Goal: Transaction & Acquisition: Purchase product/service

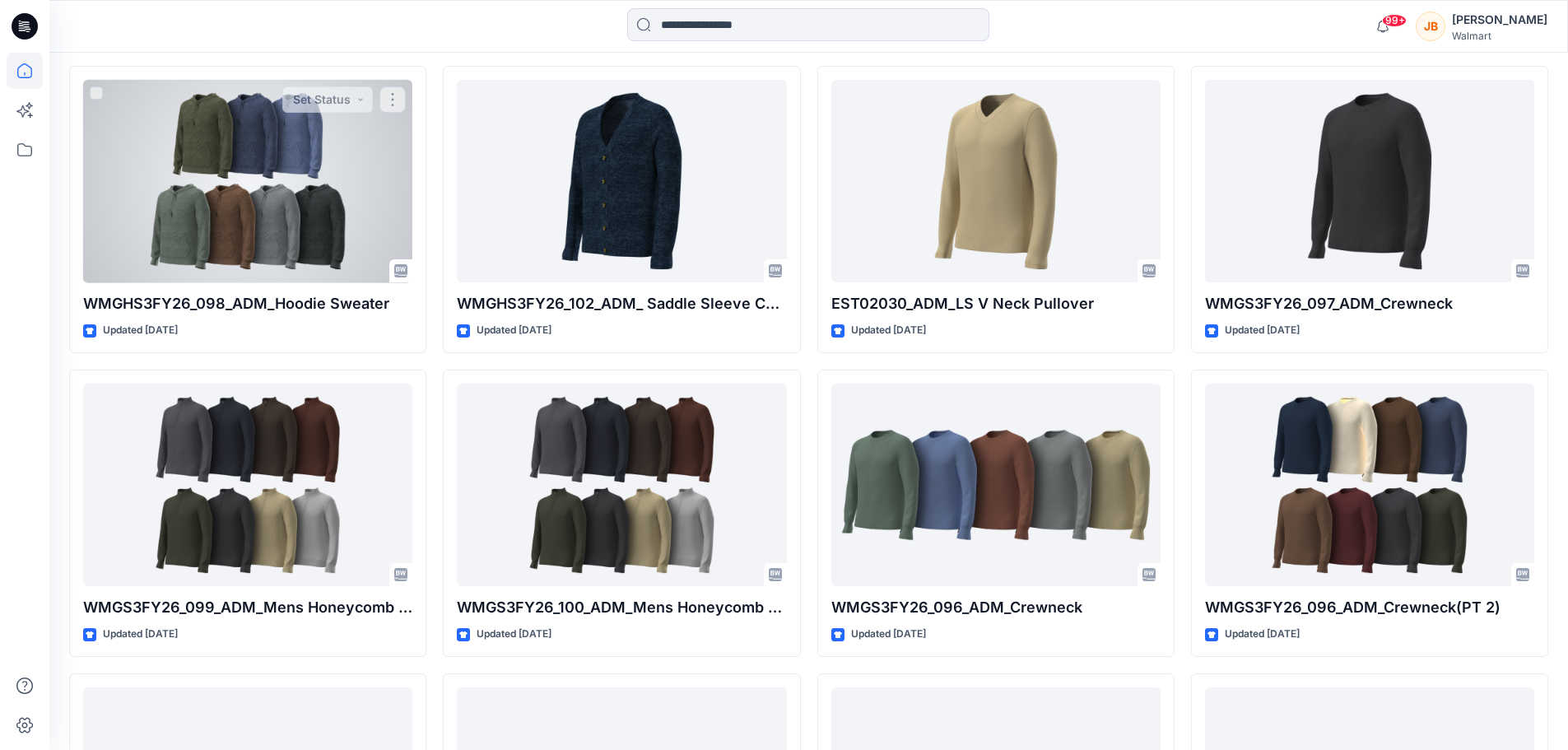
scroll to position [494, 0]
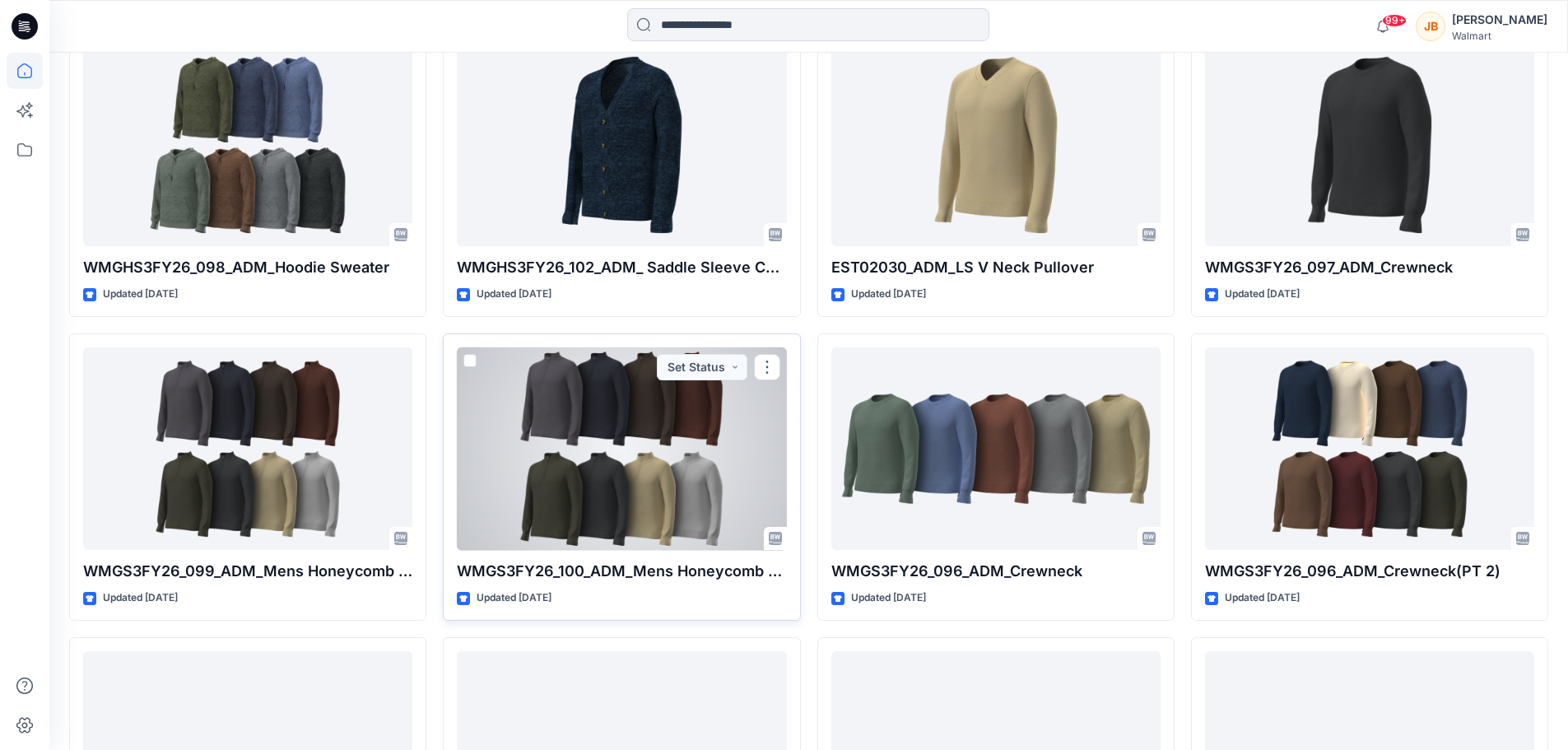
click at [729, 447] on div at bounding box center [622, 449] width 329 height 203
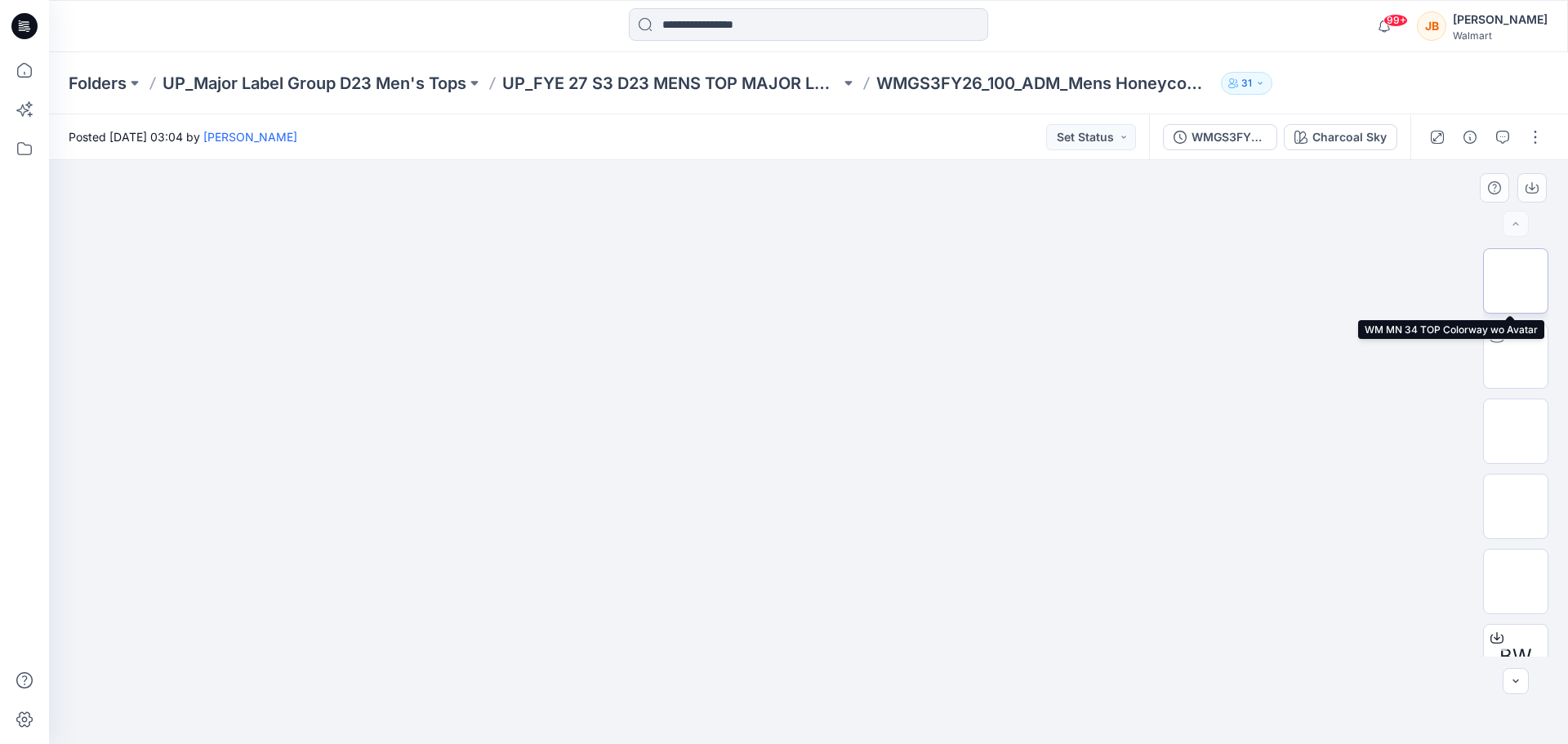
click at [1515, 281] on img at bounding box center [1515, 281] width 0 height 0
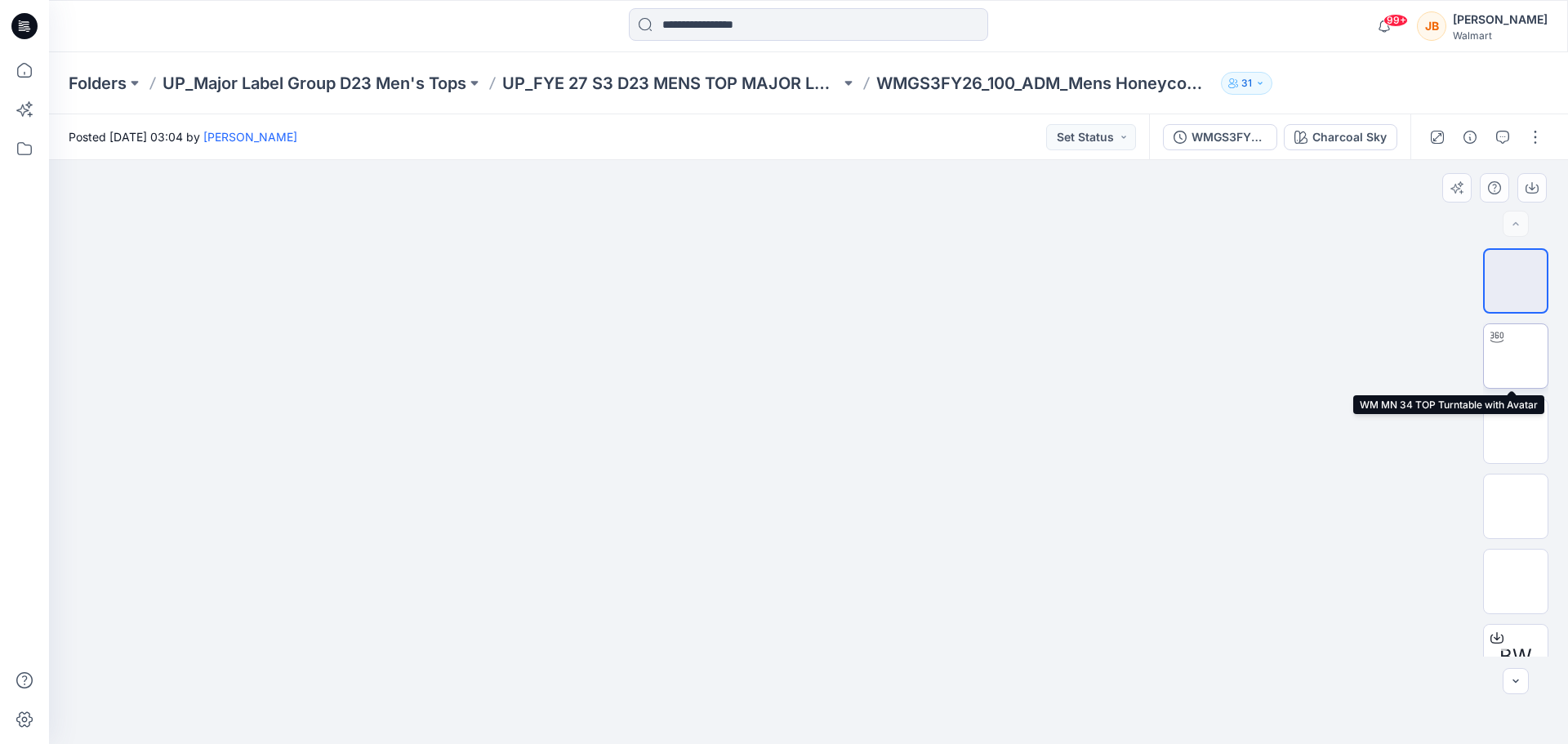
click at [1515, 356] on img at bounding box center [1515, 356] width 0 height 0
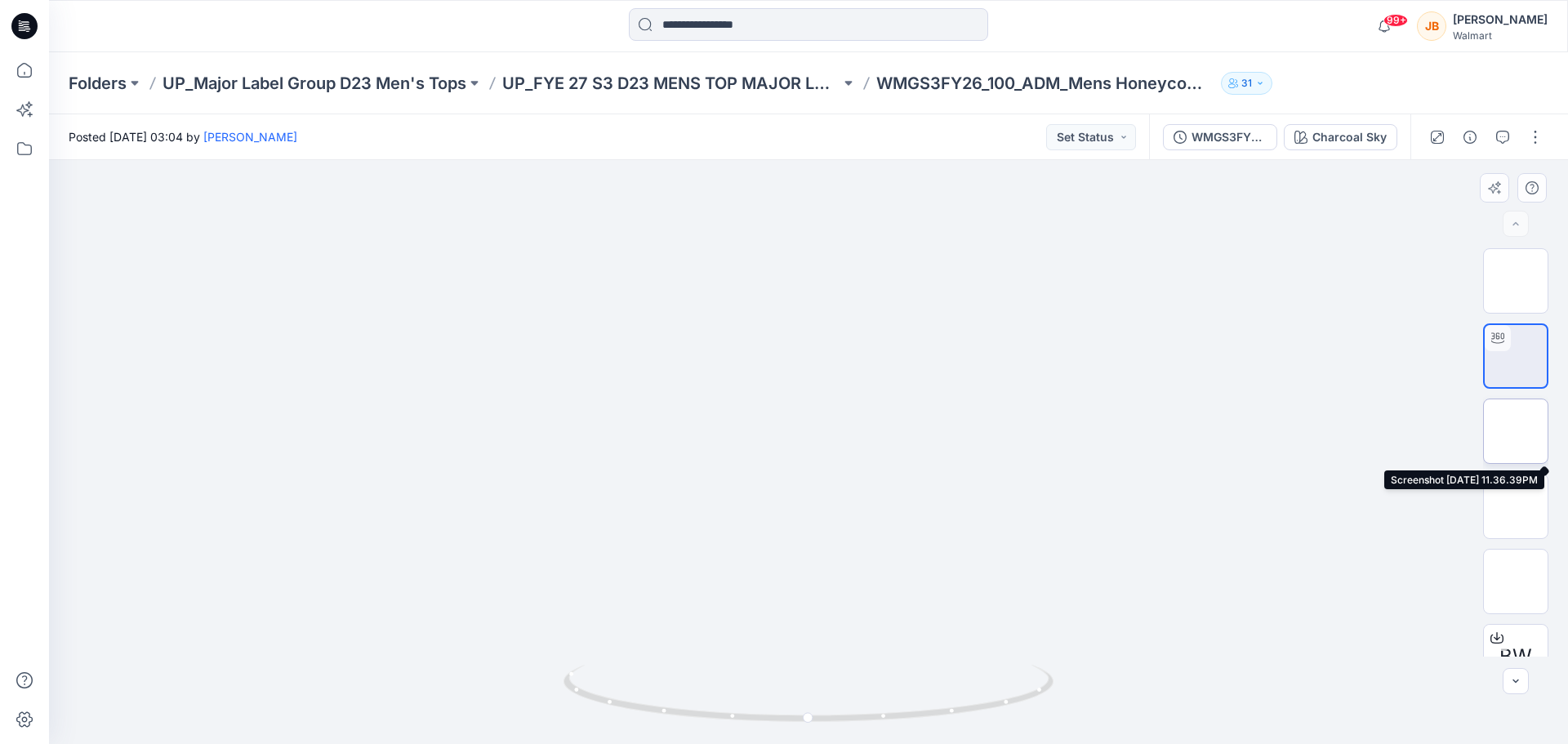
click at [1515, 431] on img at bounding box center [1515, 431] width 0 height 0
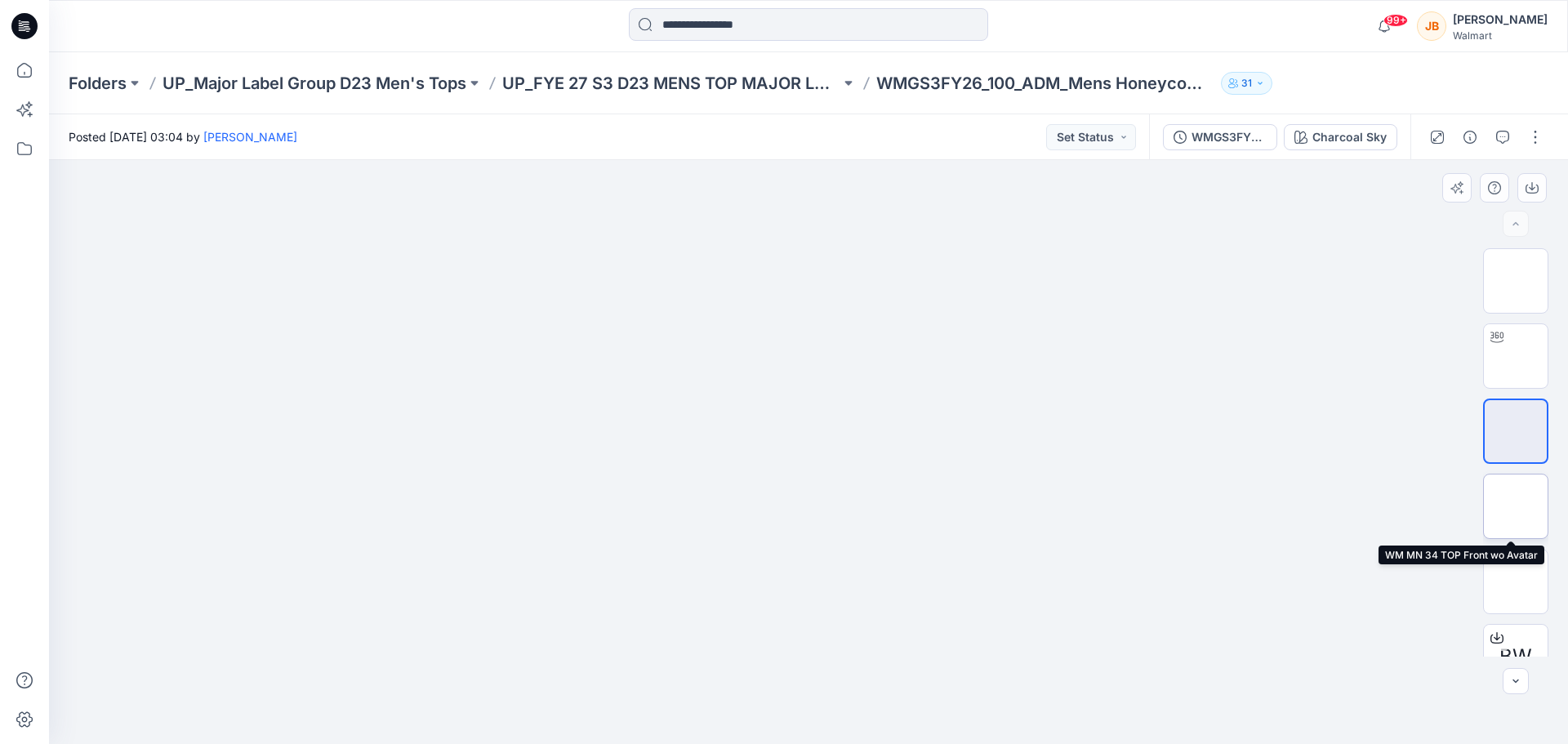
click at [1515, 506] on img at bounding box center [1515, 506] width 0 height 0
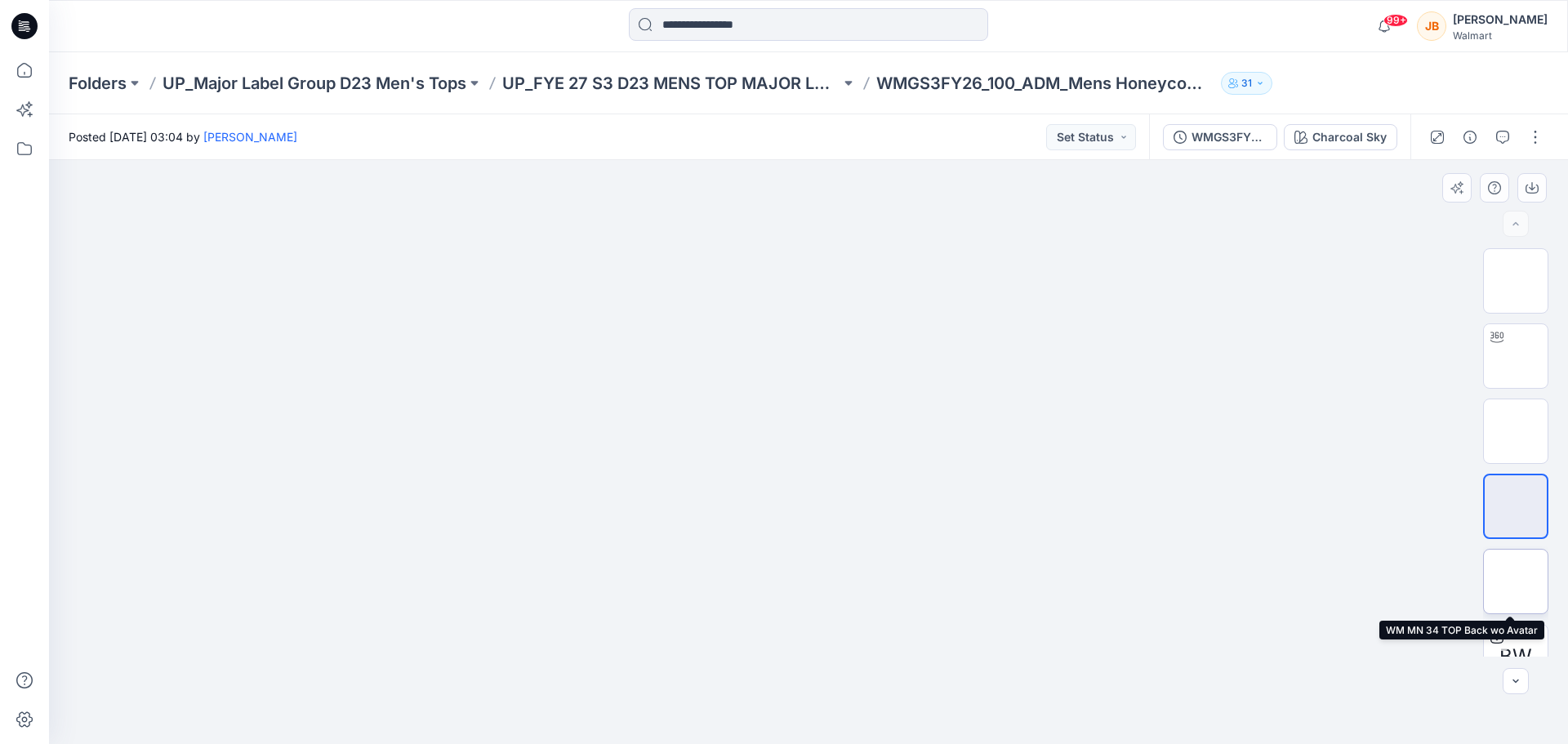
click at [1515, 581] on img at bounding box center [1515, 581] width 0 height 0
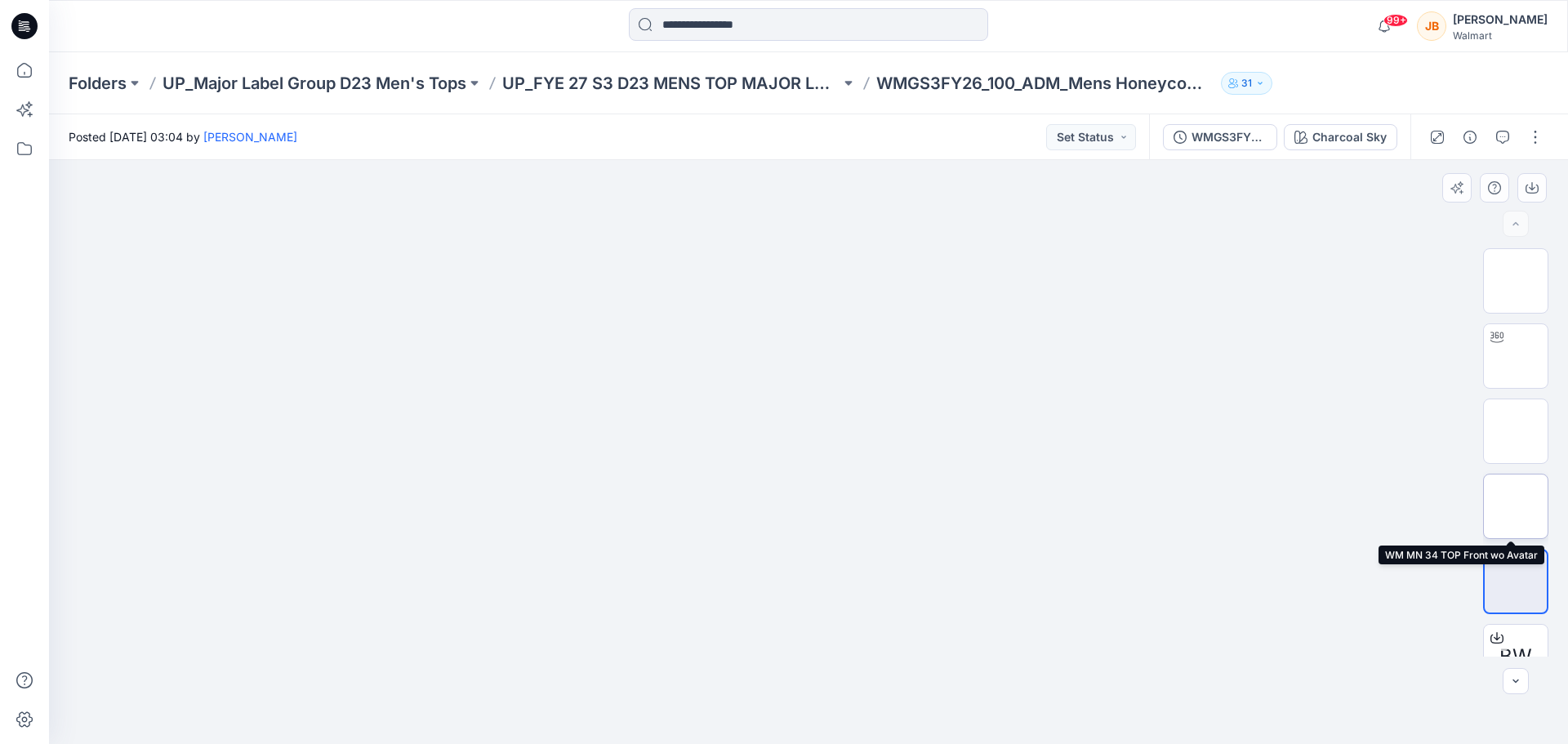
click at [1515, 506] on img at bounding box center [1515, 506] width 0 height 0
click at [1202, 291] on div at bounding box center [809, 452] width 1519 height 584
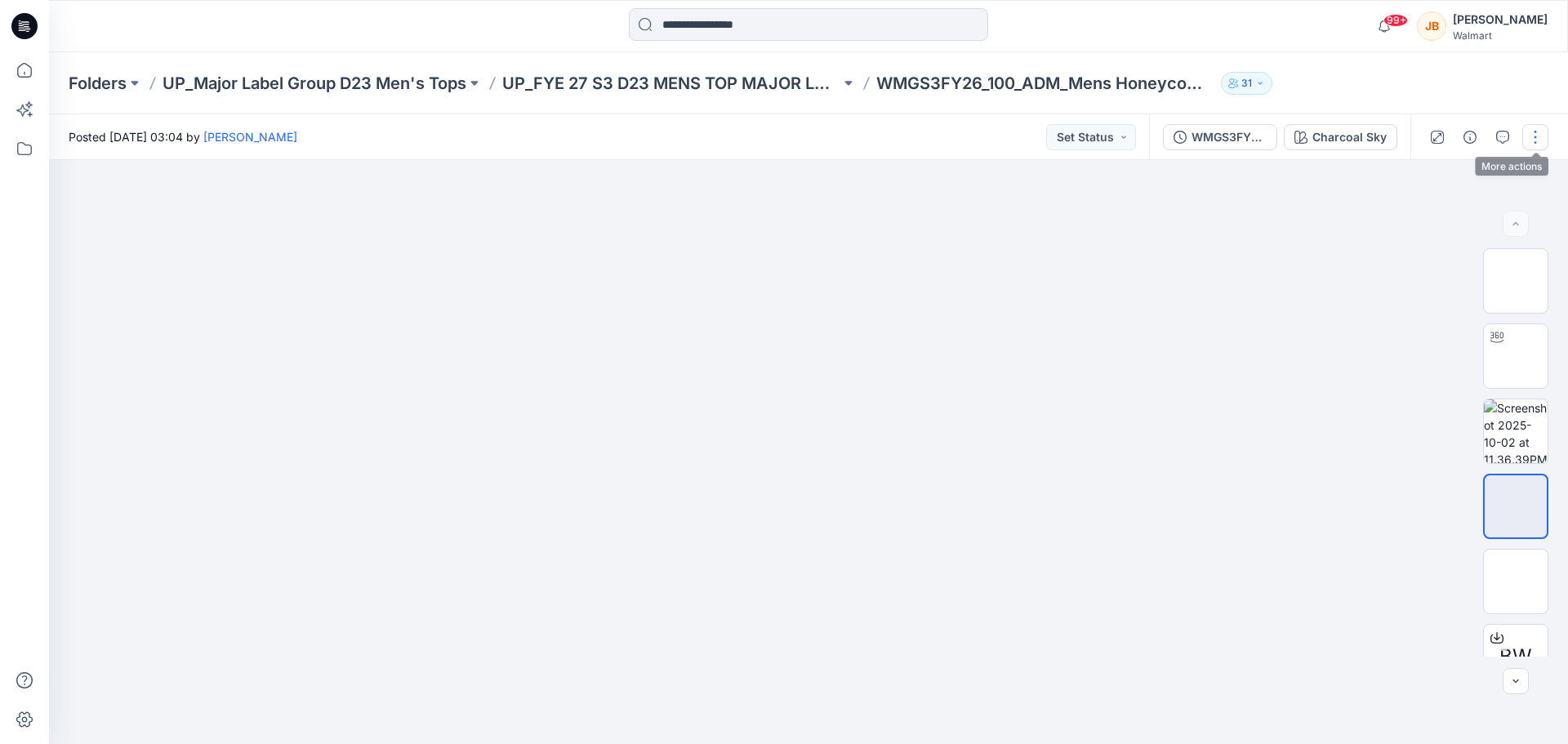
click at [1531, 143] on button "button" at bounding box center [1535, 137] width 26 height 26
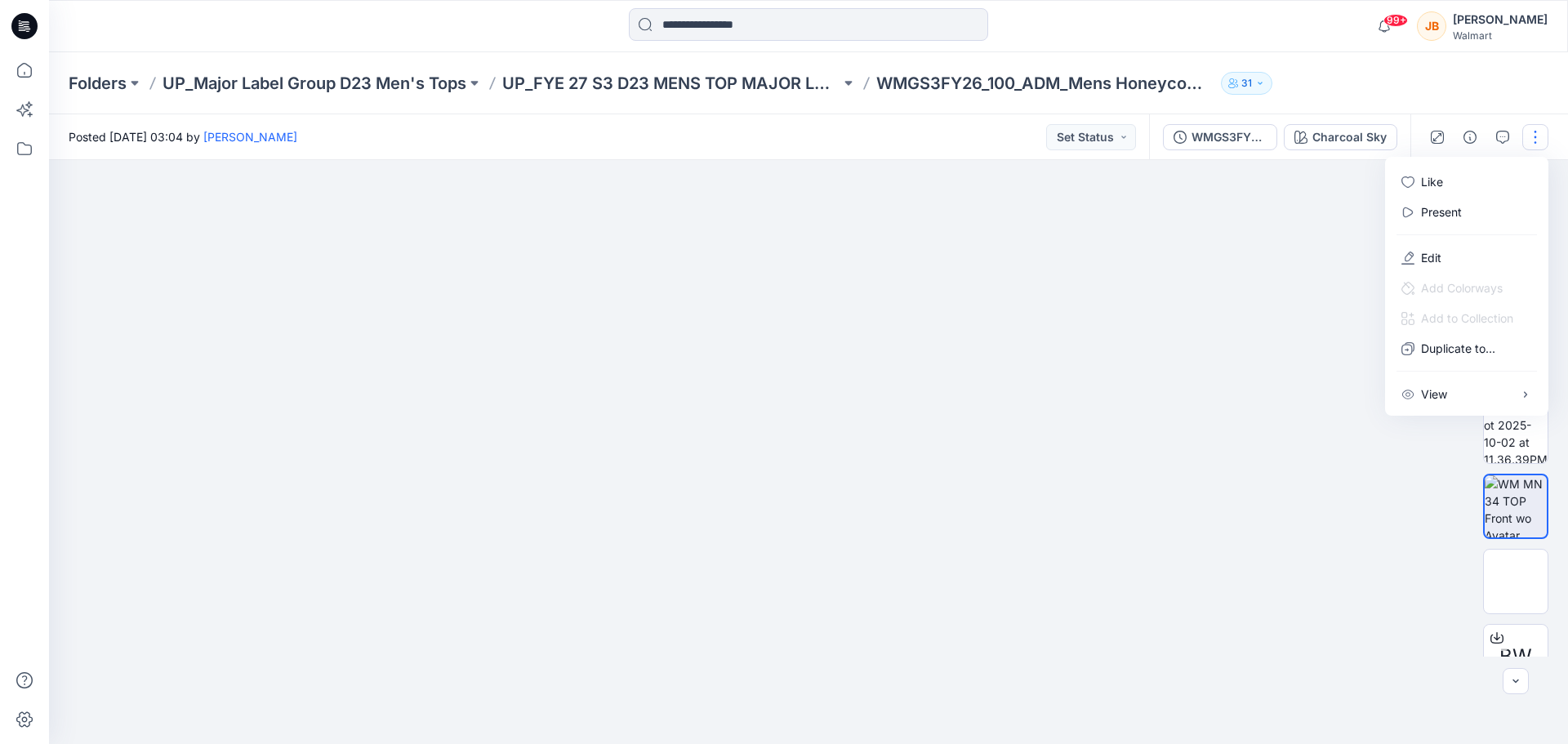
click at [1530, 143] on button "button" at bounding box center [1535, 137] width 26 height 26
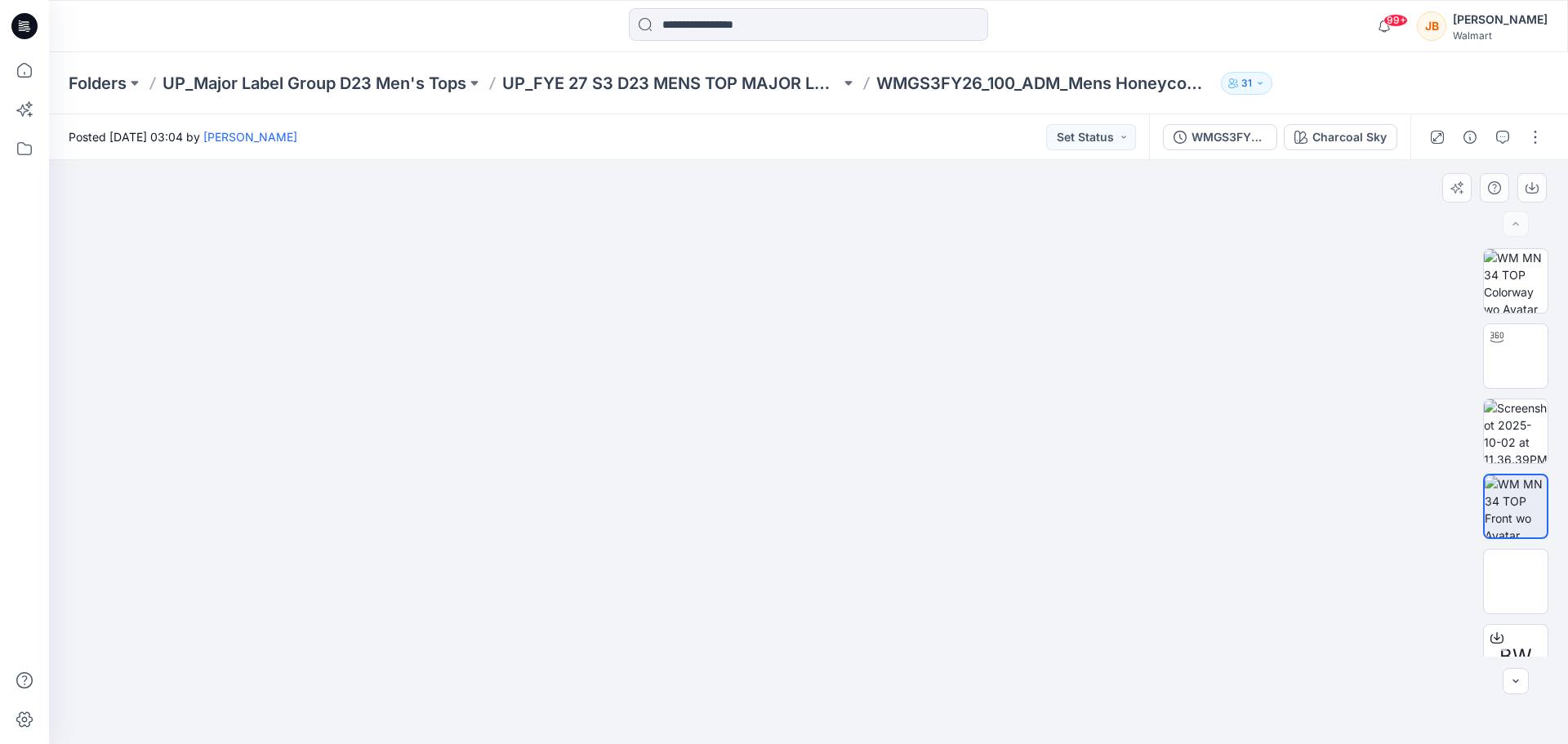
click at [1264, 257] on div at bounding box center [809, 452] width 1519 height 584
click at [1541, 191] on button "button" at bounding box center [1531, 188] width 29 height 29
click at [1379, 142] on div "Charcoal Sky" at bounding box center [1349, 138] width 74 height 18
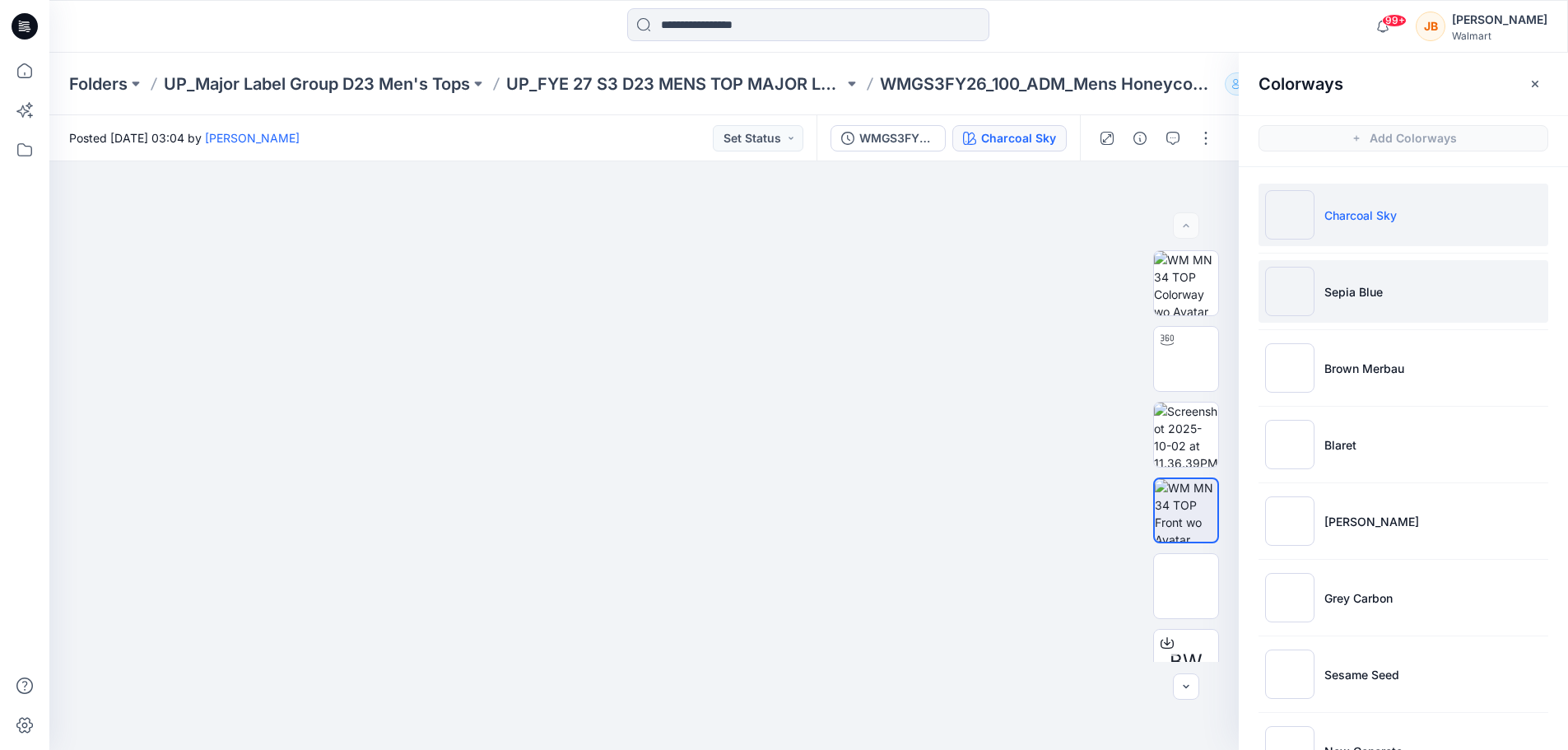
click at [1402, 306] on li "Sepia Blue" at bounding box center [1403, 292] width 290 height 62
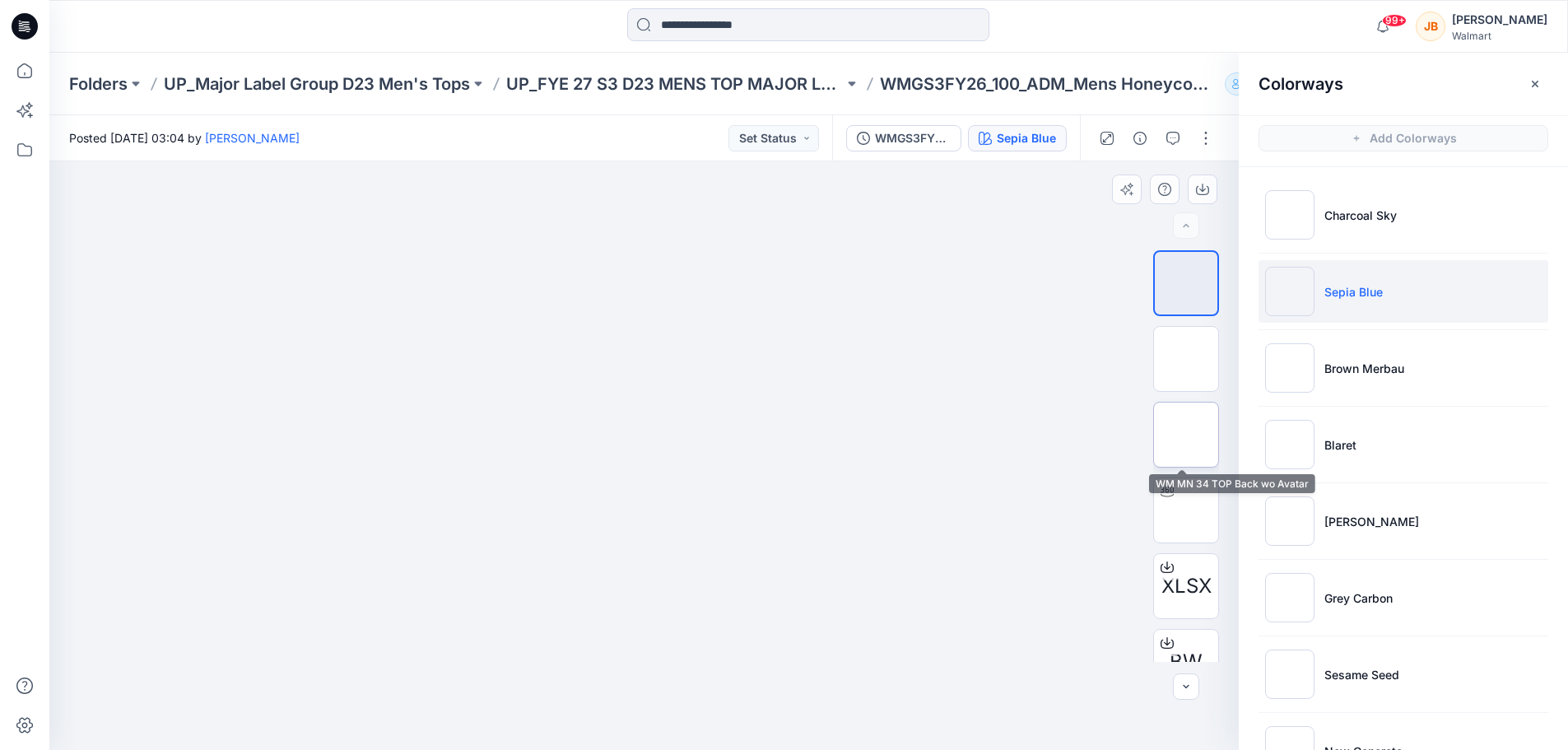
click at [1187, 435] on img at bounding box center [1187, 435] width 0 height 0
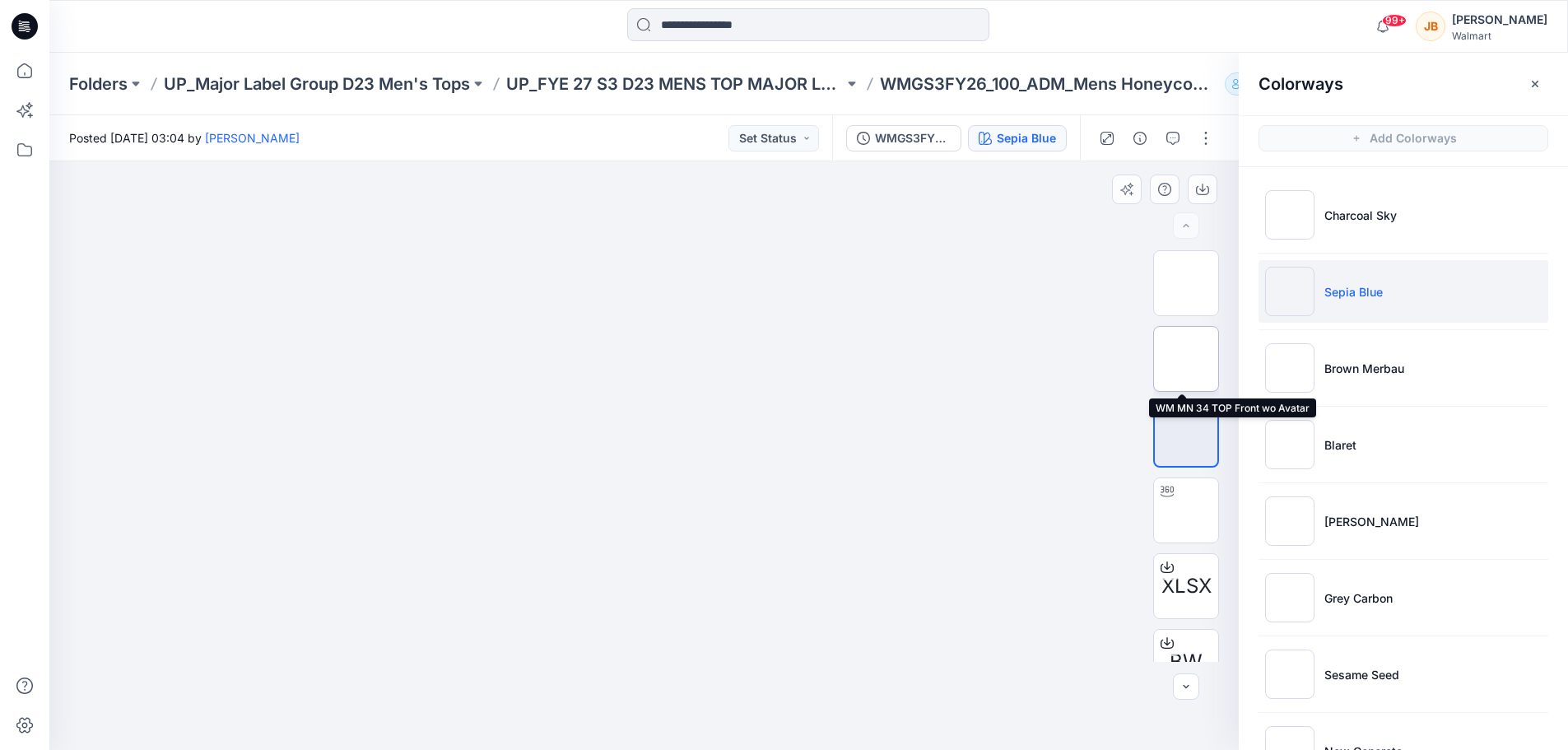
click at [1187, 359] on img at bounding box center [1187, 359] width 0 height 0
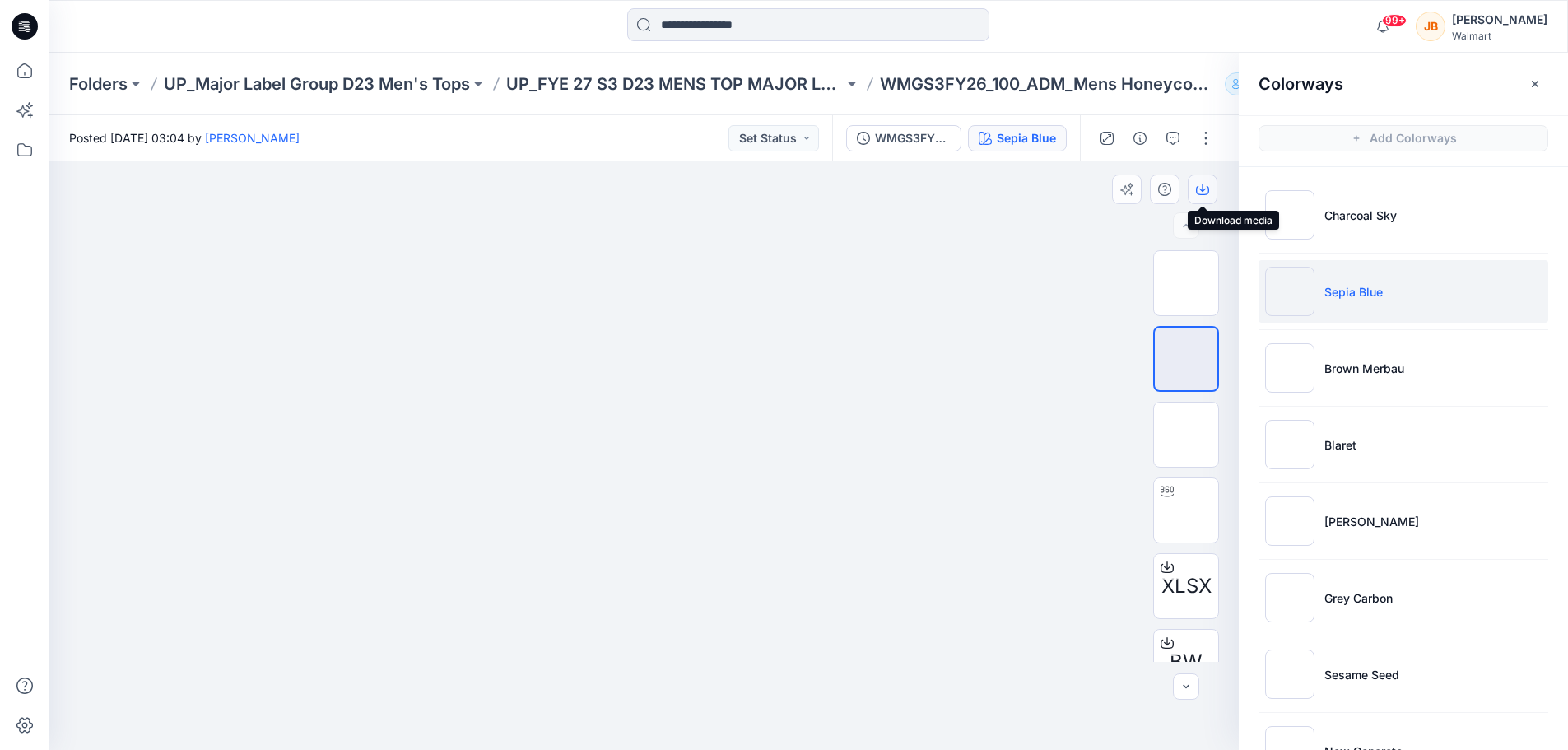
click at [1197, 189] on icon "button" at bounding box center [1202, 190] width 13 height 9
click at [997, 136] on div "Sepia Blue" at bounding box center [1026, 139] width 60 height 18
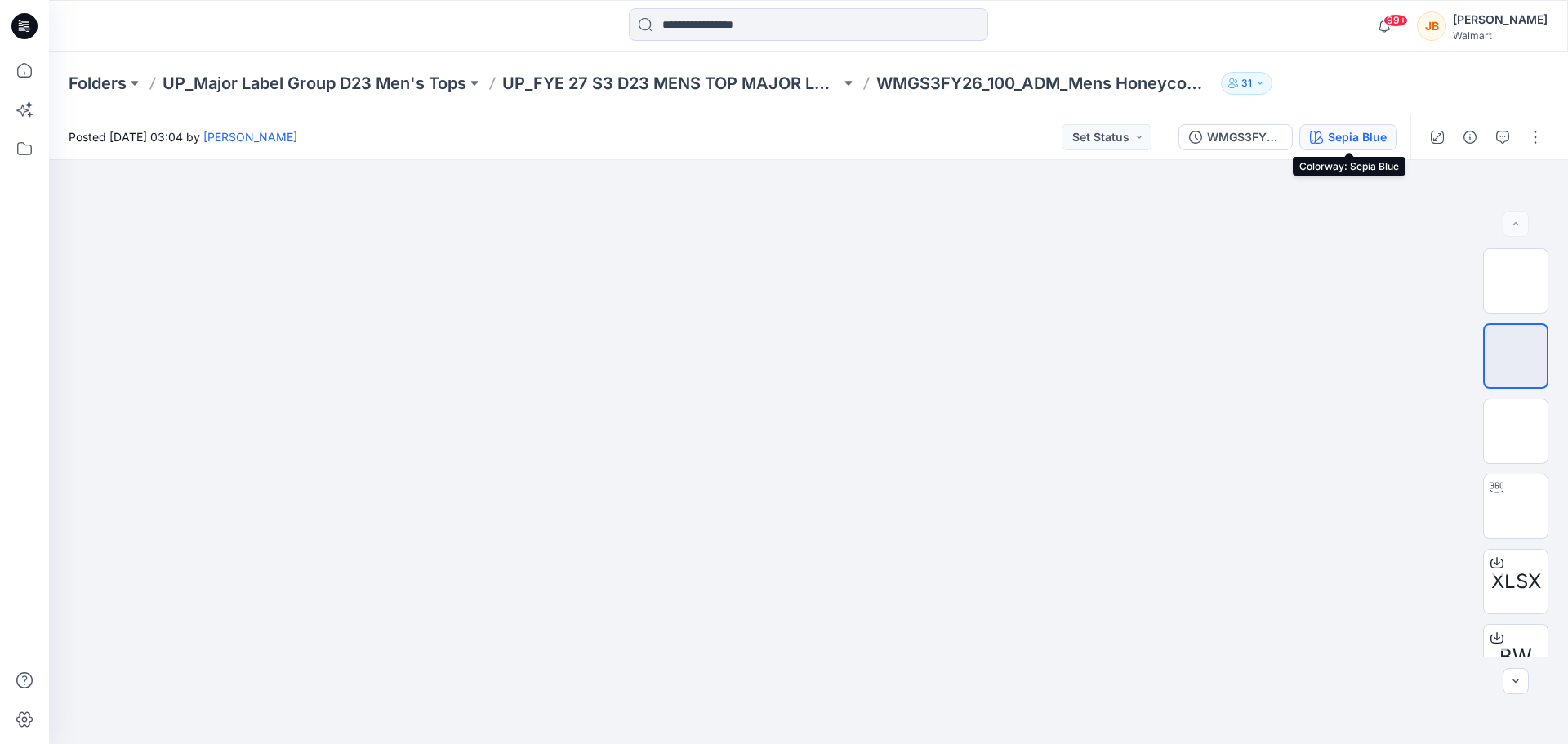
click at [1354, 134] on div "Sepia Blue" at bounding box center [1357, 138] width 59 height 18
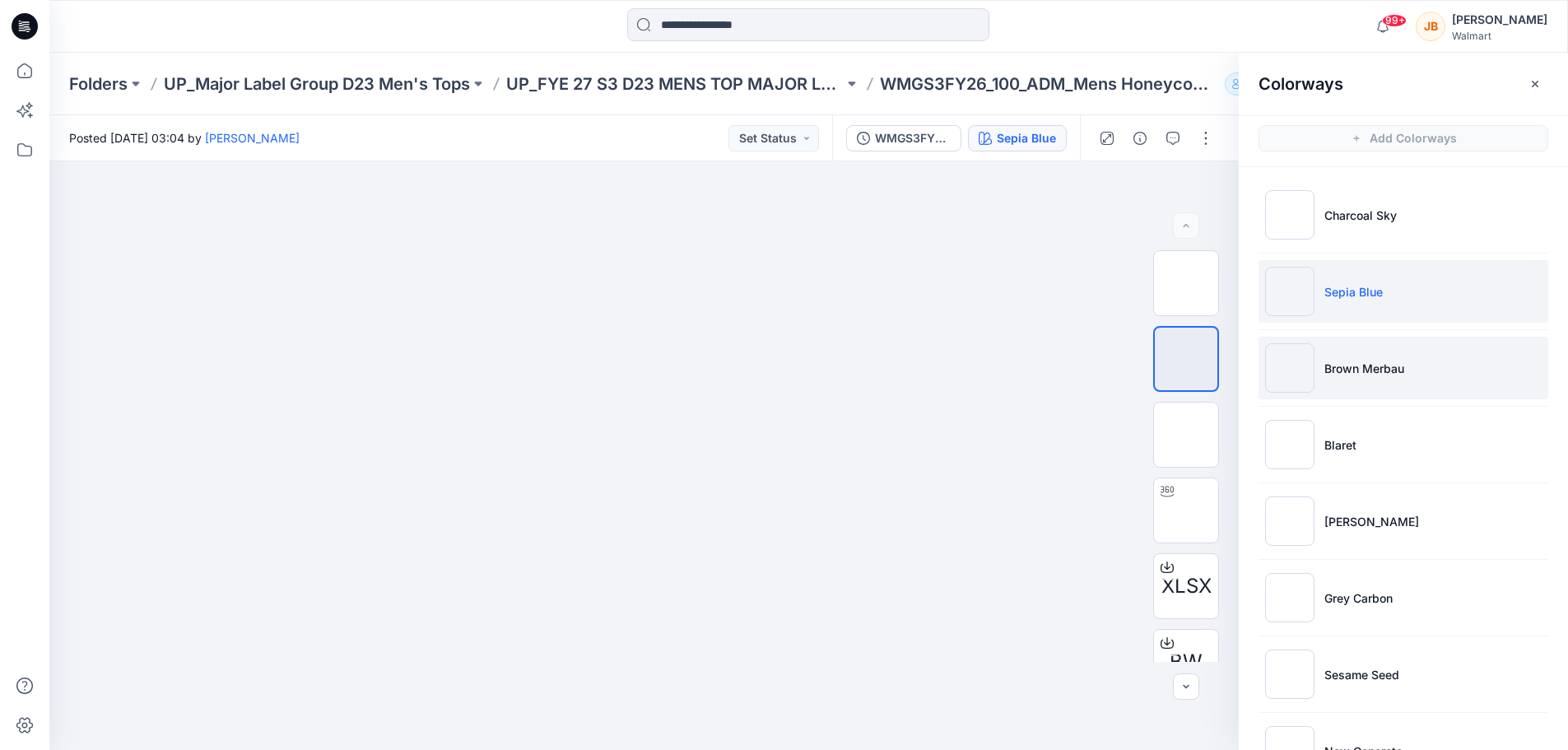
click at [1455, 393] on li "Brown Merbau" at bounding box center [1403, 368] width 290 height 62
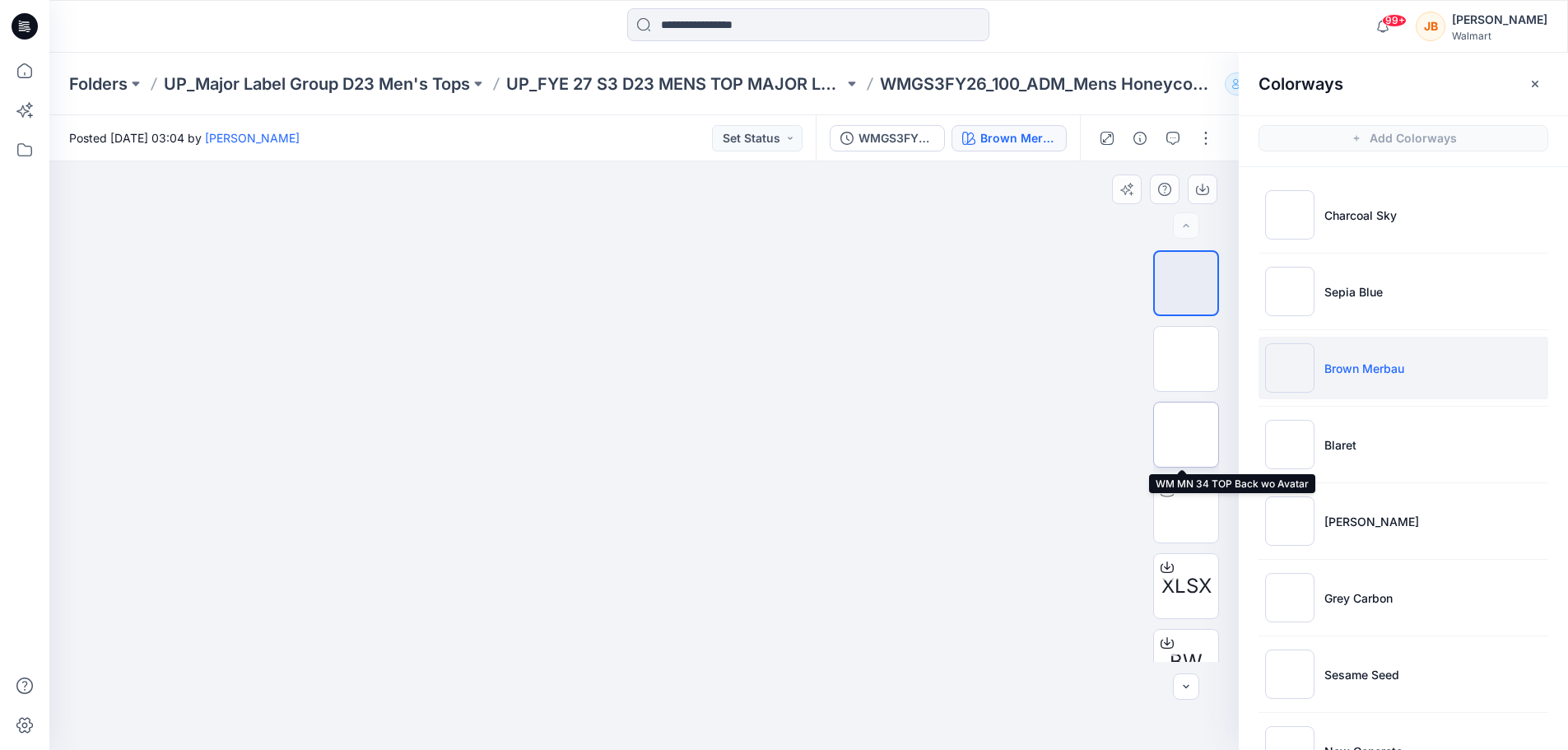
click at [1187, 435] on img at bounding box center [1187, 435] width 0 height 0
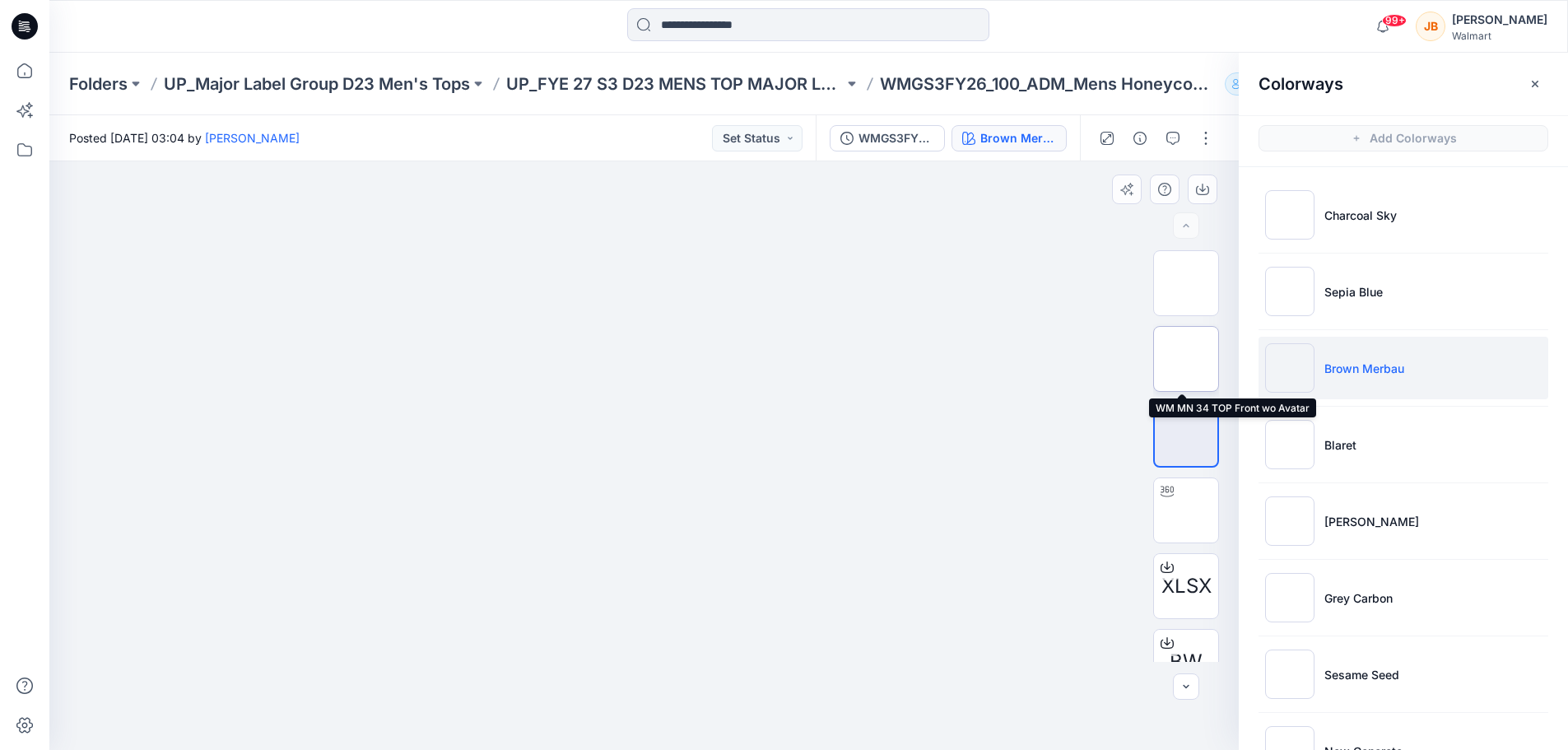
click at [1187, 359] on img at bounding box center [1187, 359] width 0 height 0
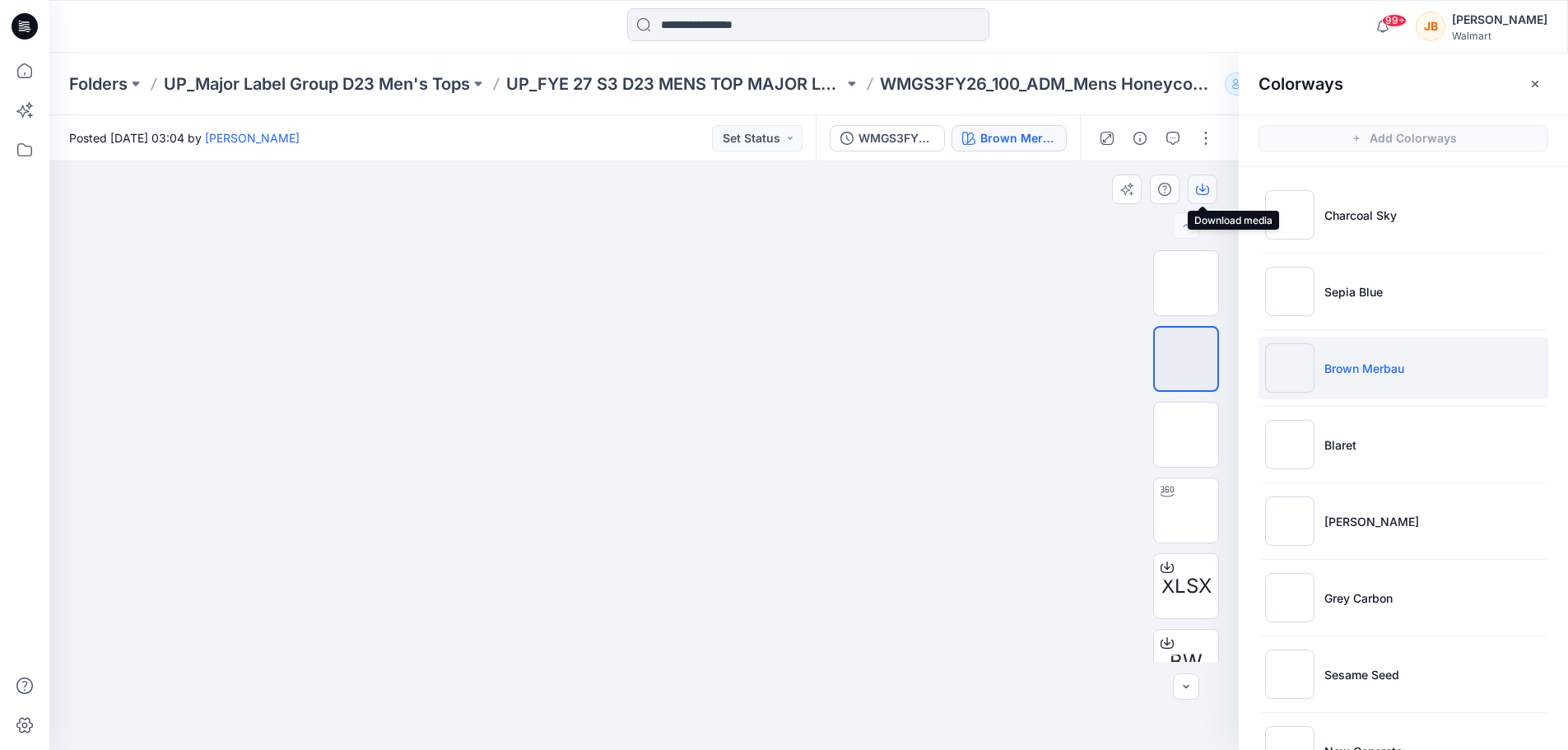
click at [1200, 189] on icon "button" at bounding box center [1202, 188] width 7 height 8
click at [1014, 139] on div "Brown Merbau" at bounding box center [1018, 139] width 76 height 18
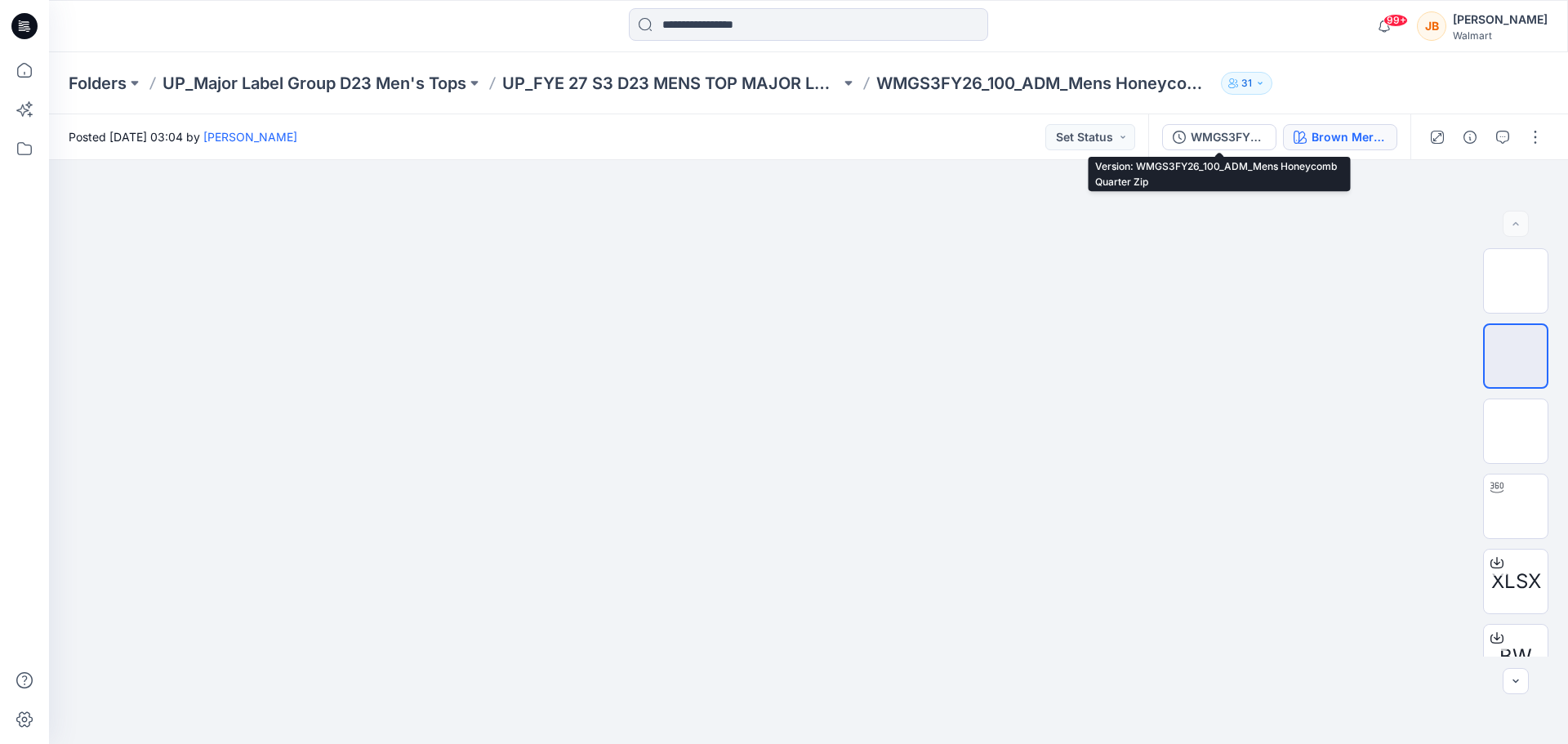
click at [1315, 130] on div "Brown Merbau" at bounding box center [1349, 138] width 75 height 18
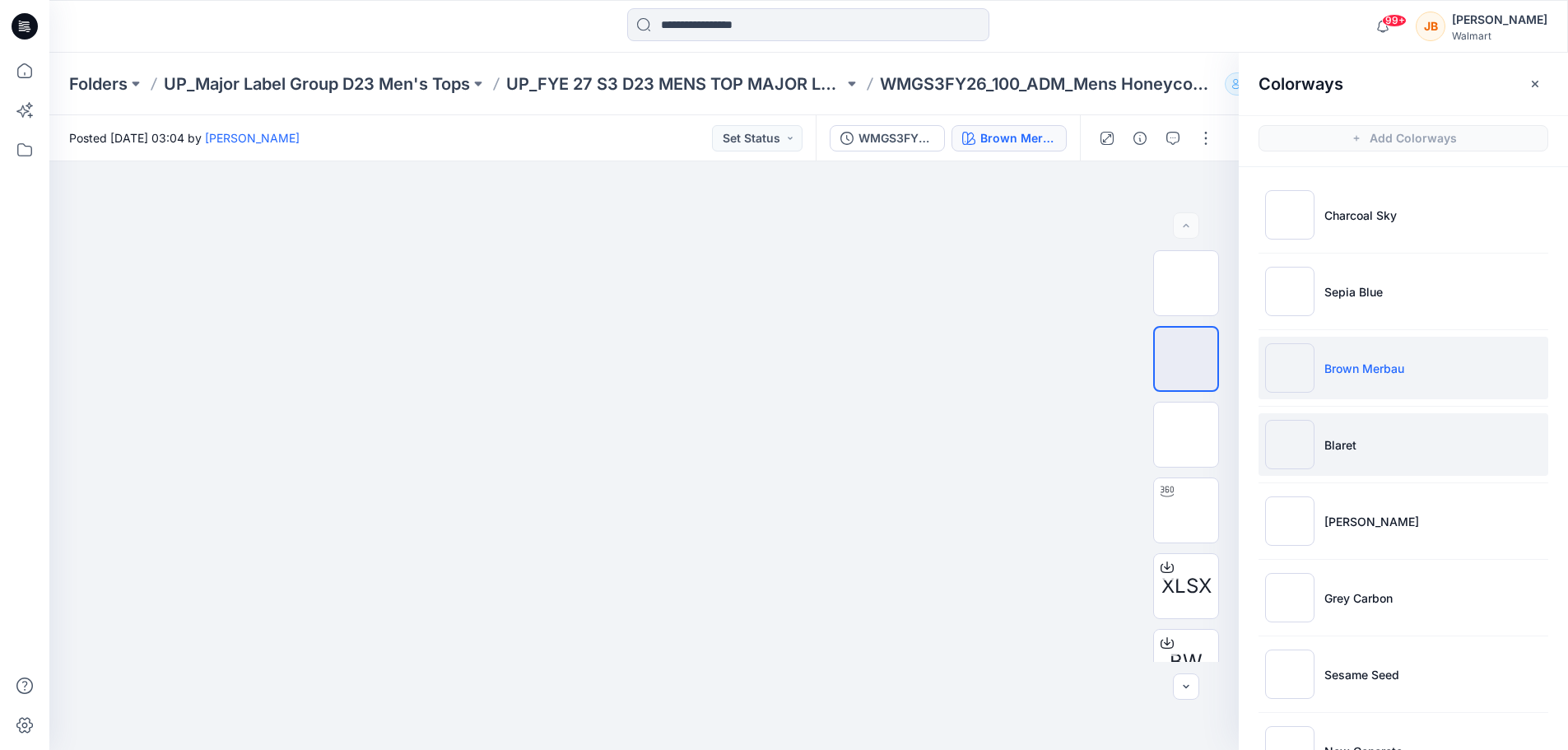
click at [1369, 441] on li "Blaret" at bounding box center [1403, 445] width 290 height 62
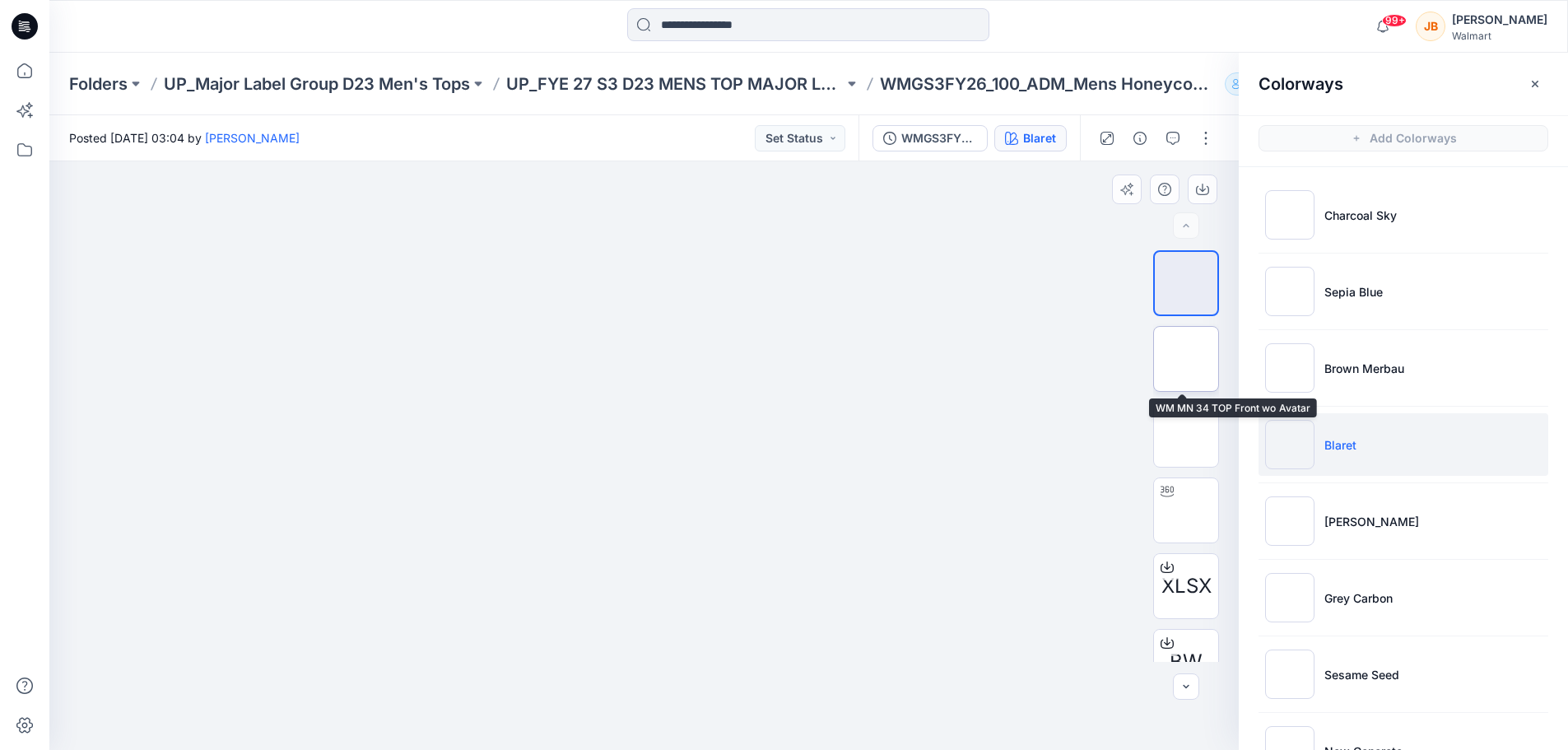
click at [1187, 359] on img at bounding box center [1187, 359] width 0 height 0
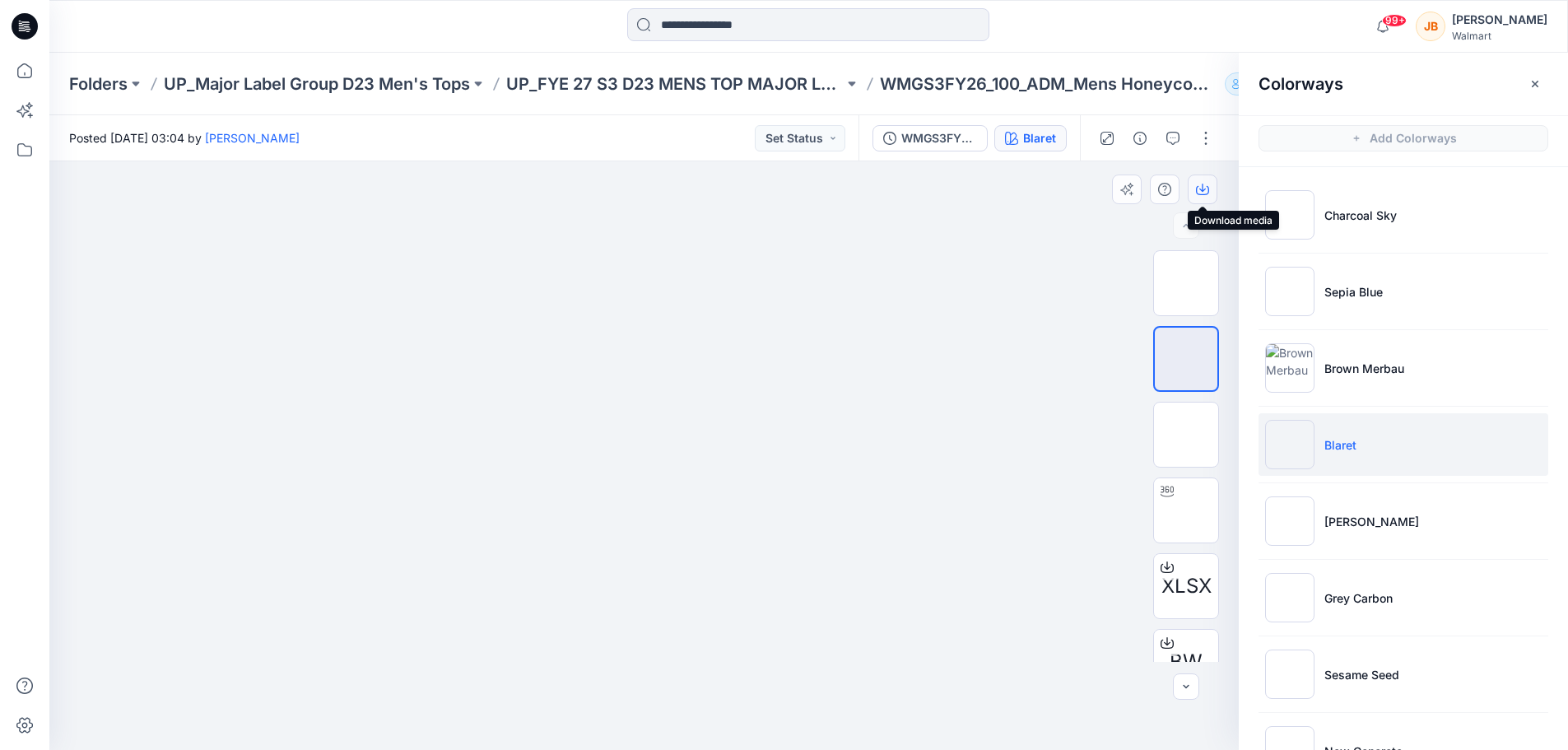
click at [1211, 183] on button "button" at bounding box center [1202, 189] width 29 height 29
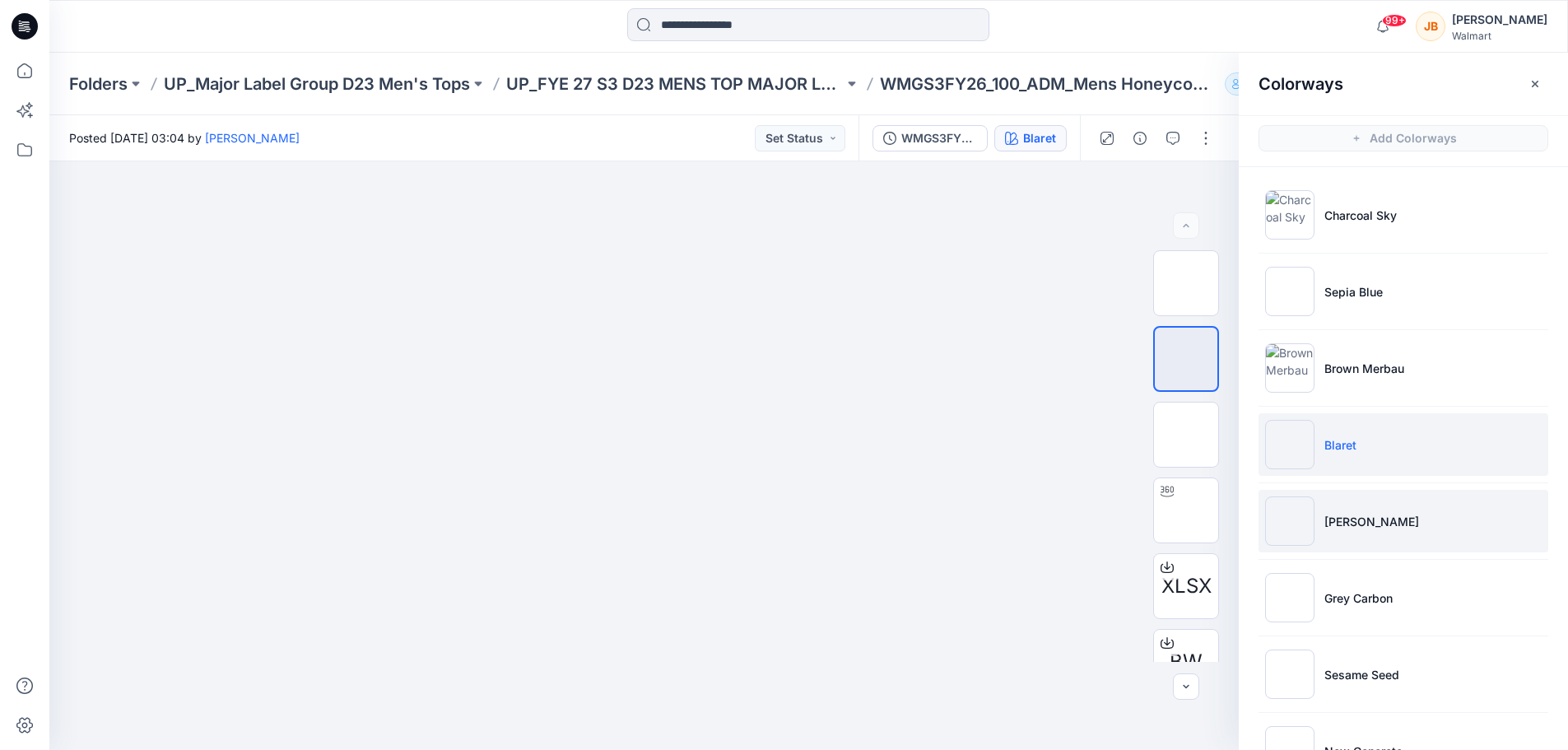
click at [1381, 531] on li "[PERSON_NAME]" at bounding box center [1403, 521] width 290 height 62
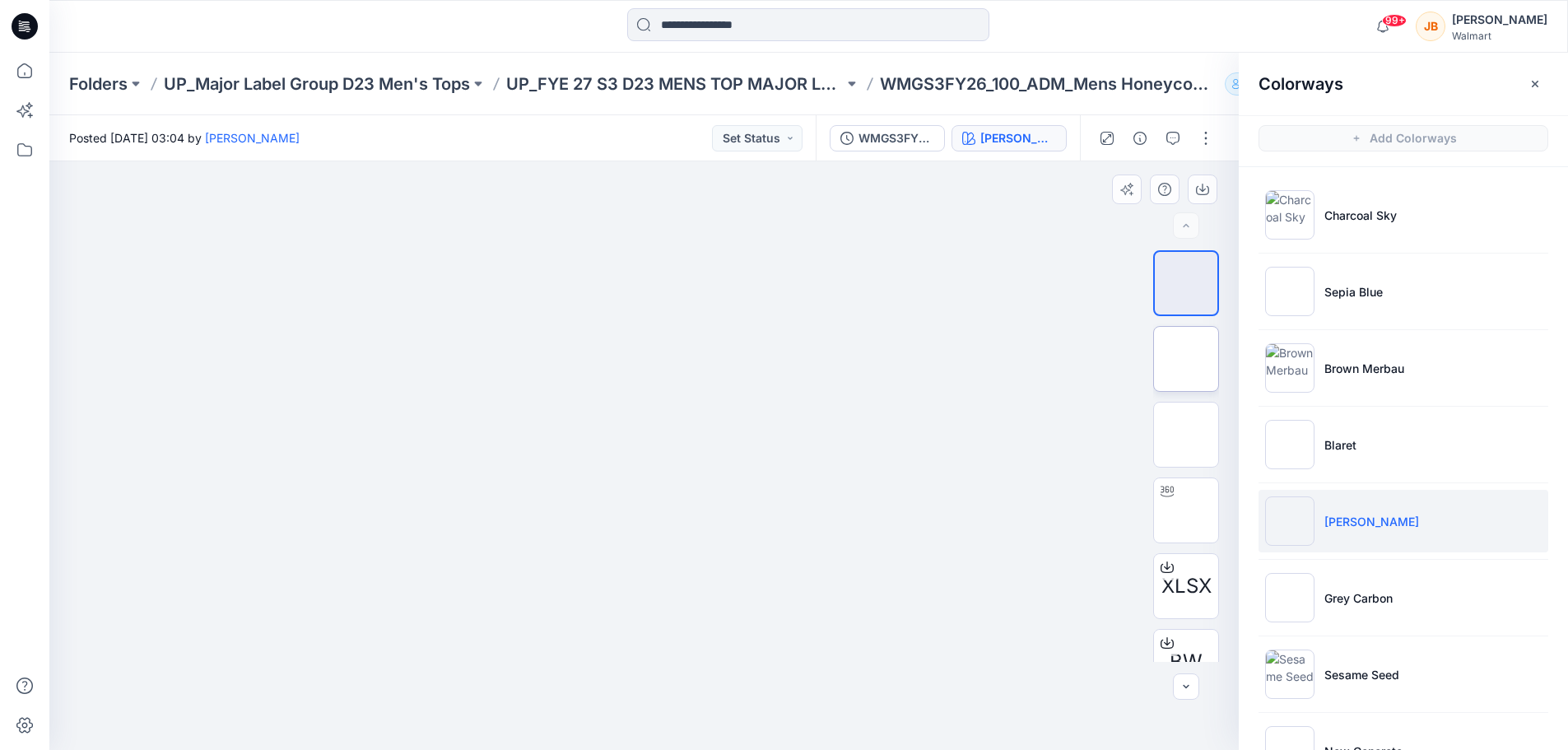
click at [1187, 359] on img at bounding box center [1187, 359] width 0 height 0
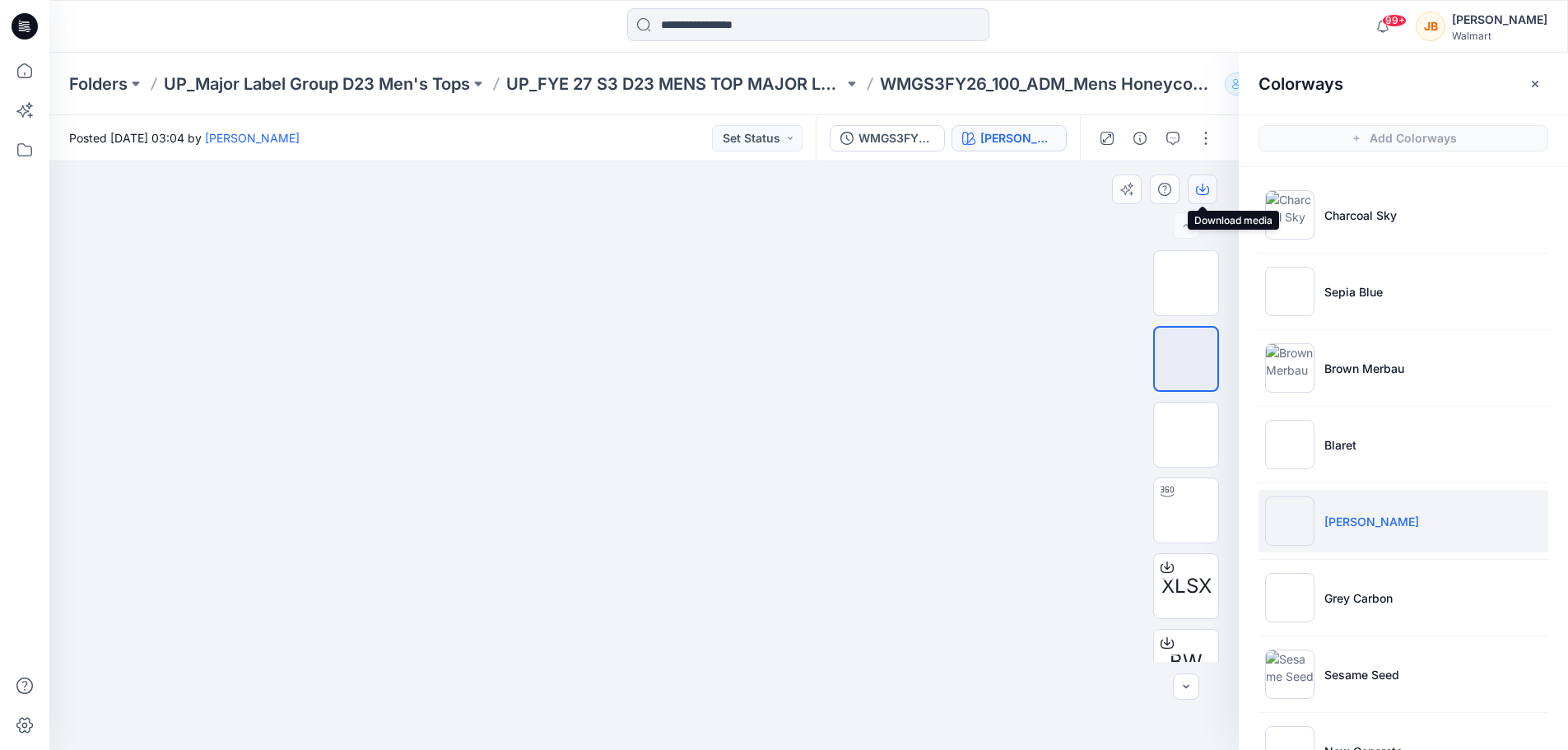
click at [1191, 196] on button "button" at bounding box center [1202, 189] width 29 height 29
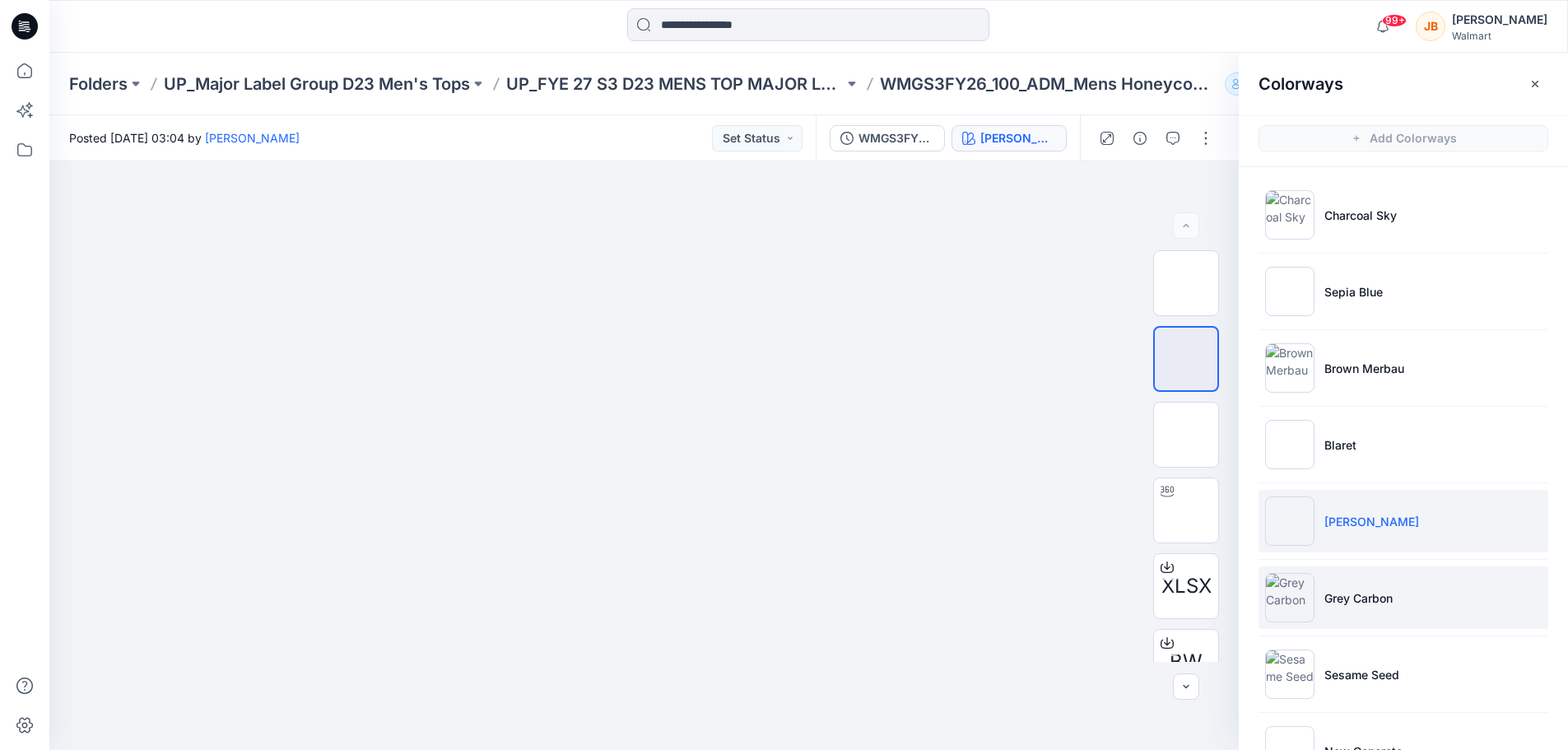
click at [1439, 589] on li "Grey Carbon" at bounding box center [1403, 598] width 290 height 62
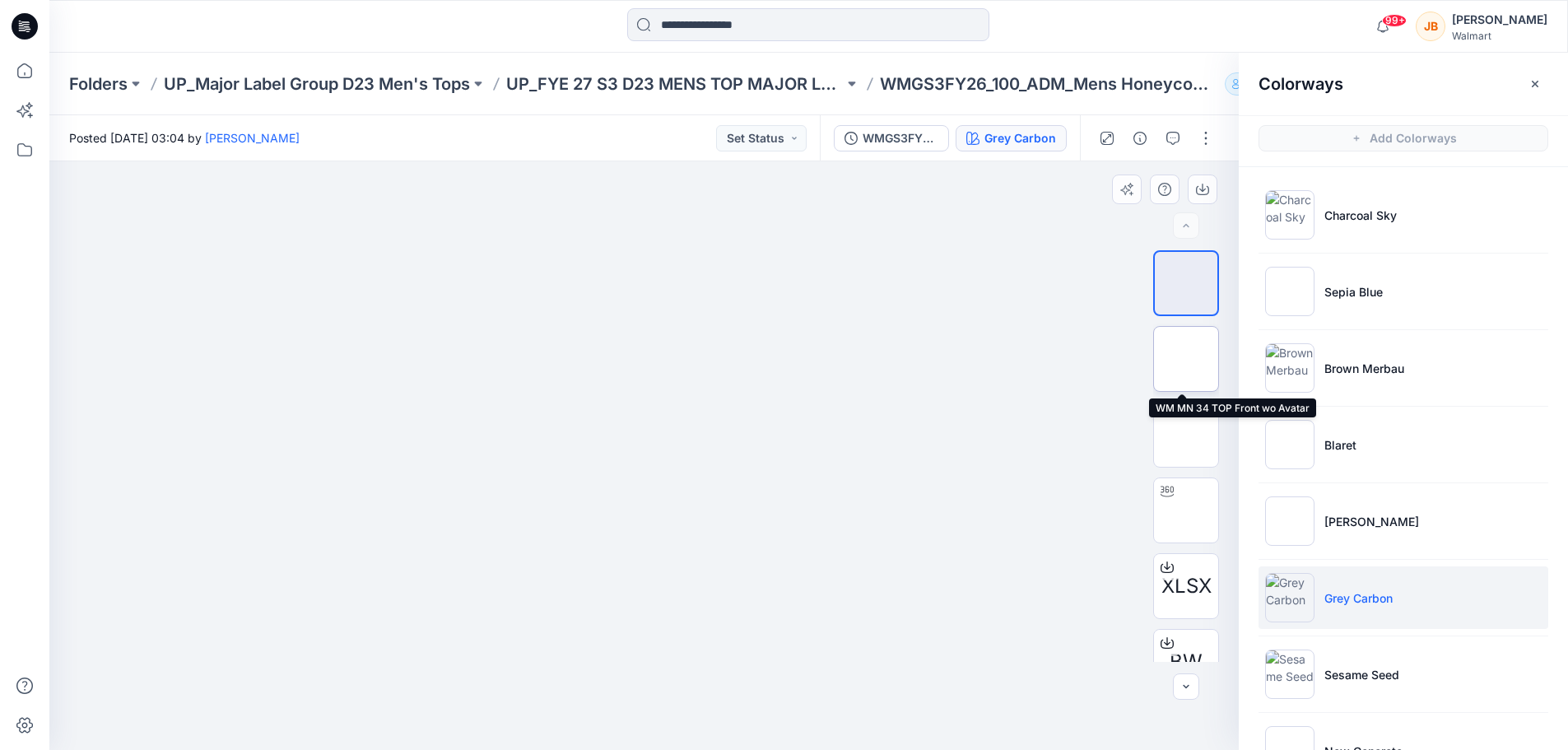
click at [1187, 359] on img at bounding box center [1187, 359] width 0 height 0
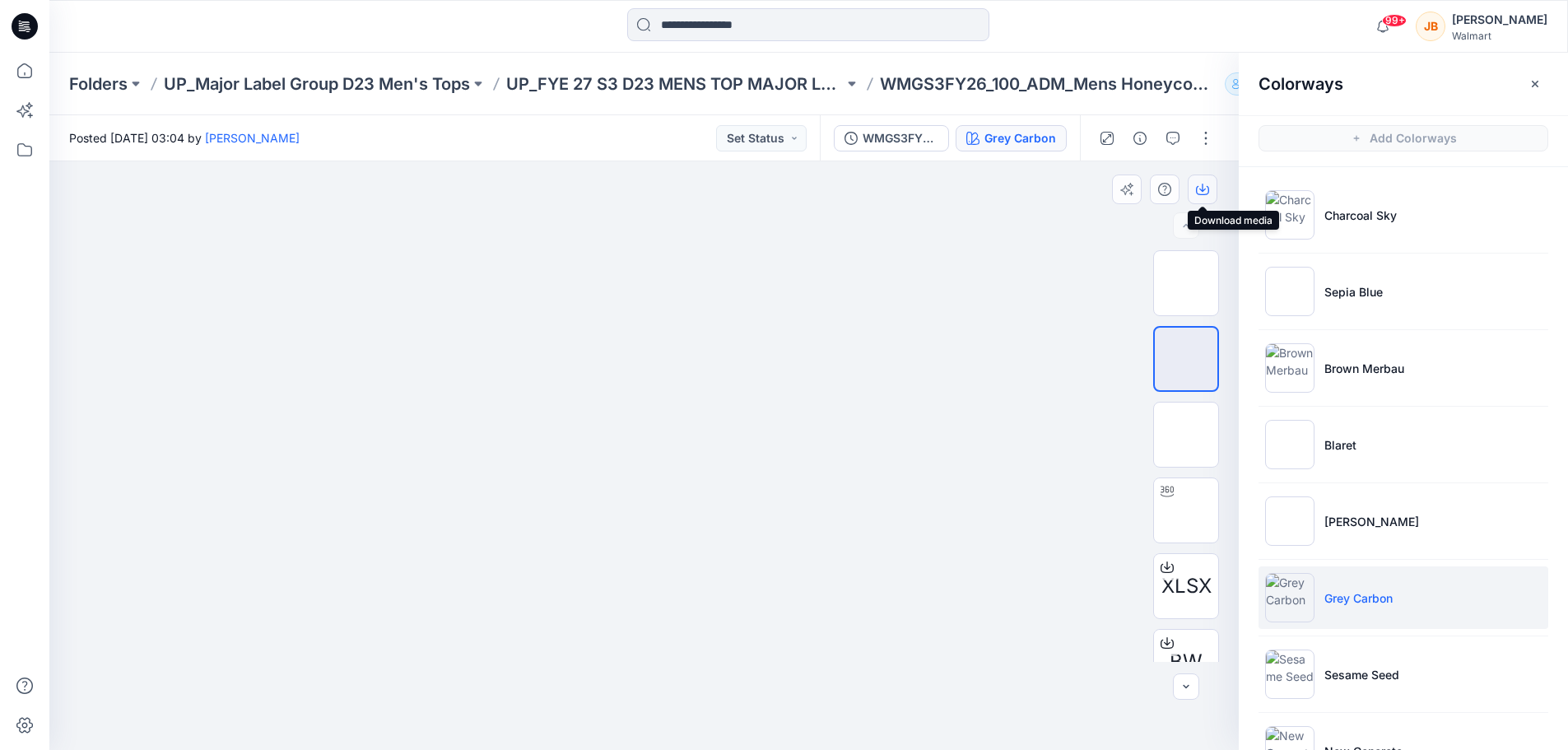
click at [1198, 189] on icon "button" at bounding box center [1202, 189] width 13 height 13
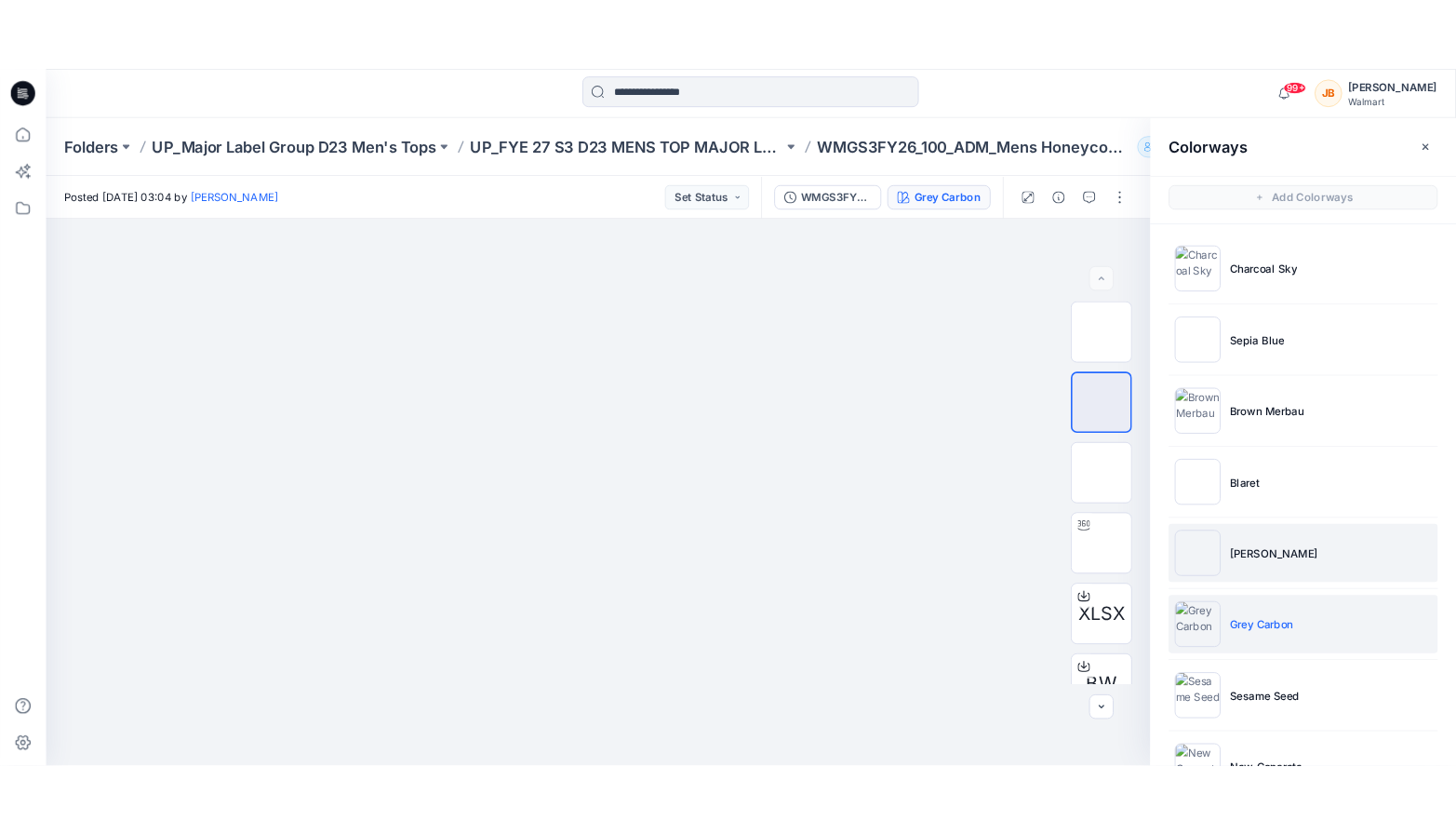
scroll to position [65, 0]
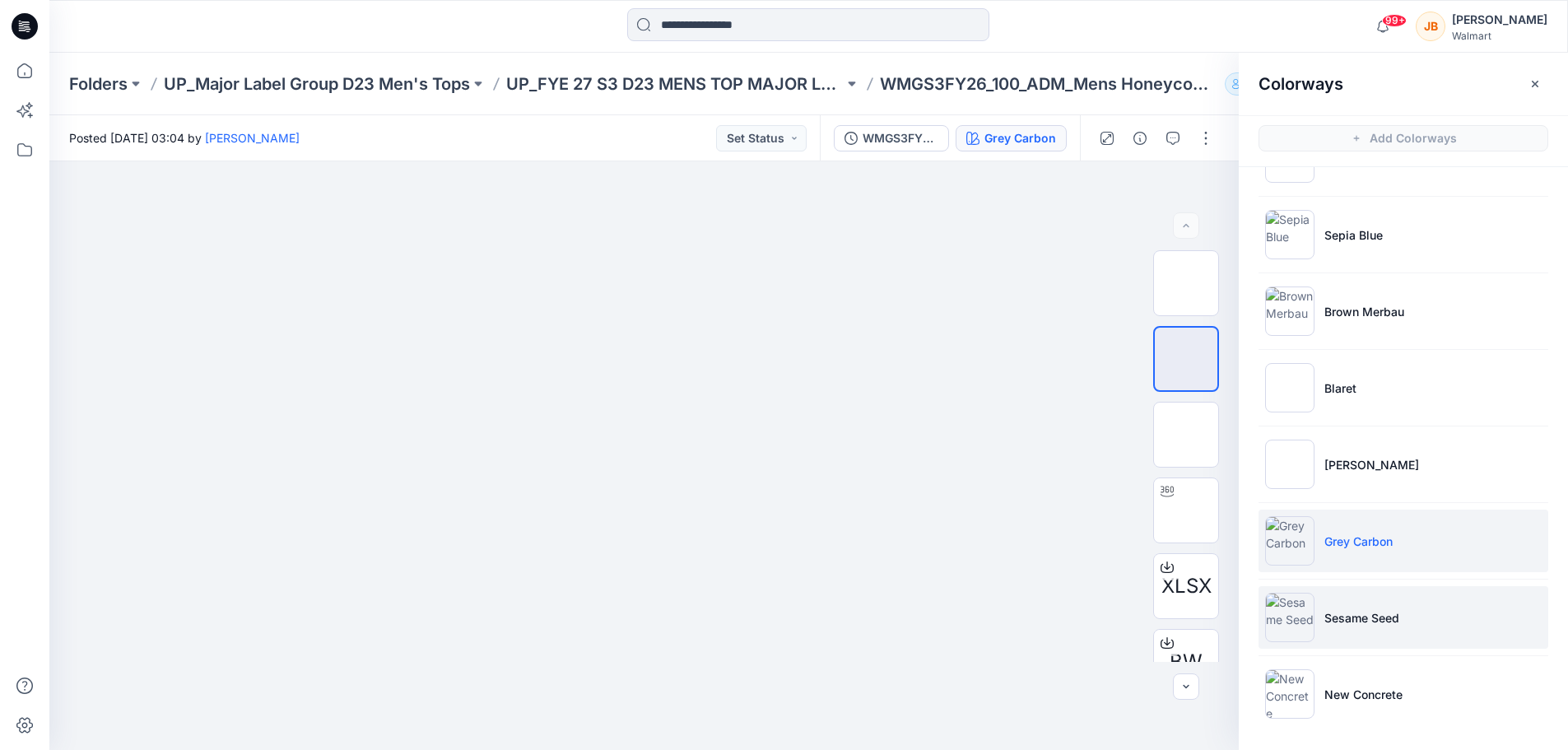
click at [1418, 623] on li "Sesame Seed" at bounding box center [1403, 617] width 290 height 62
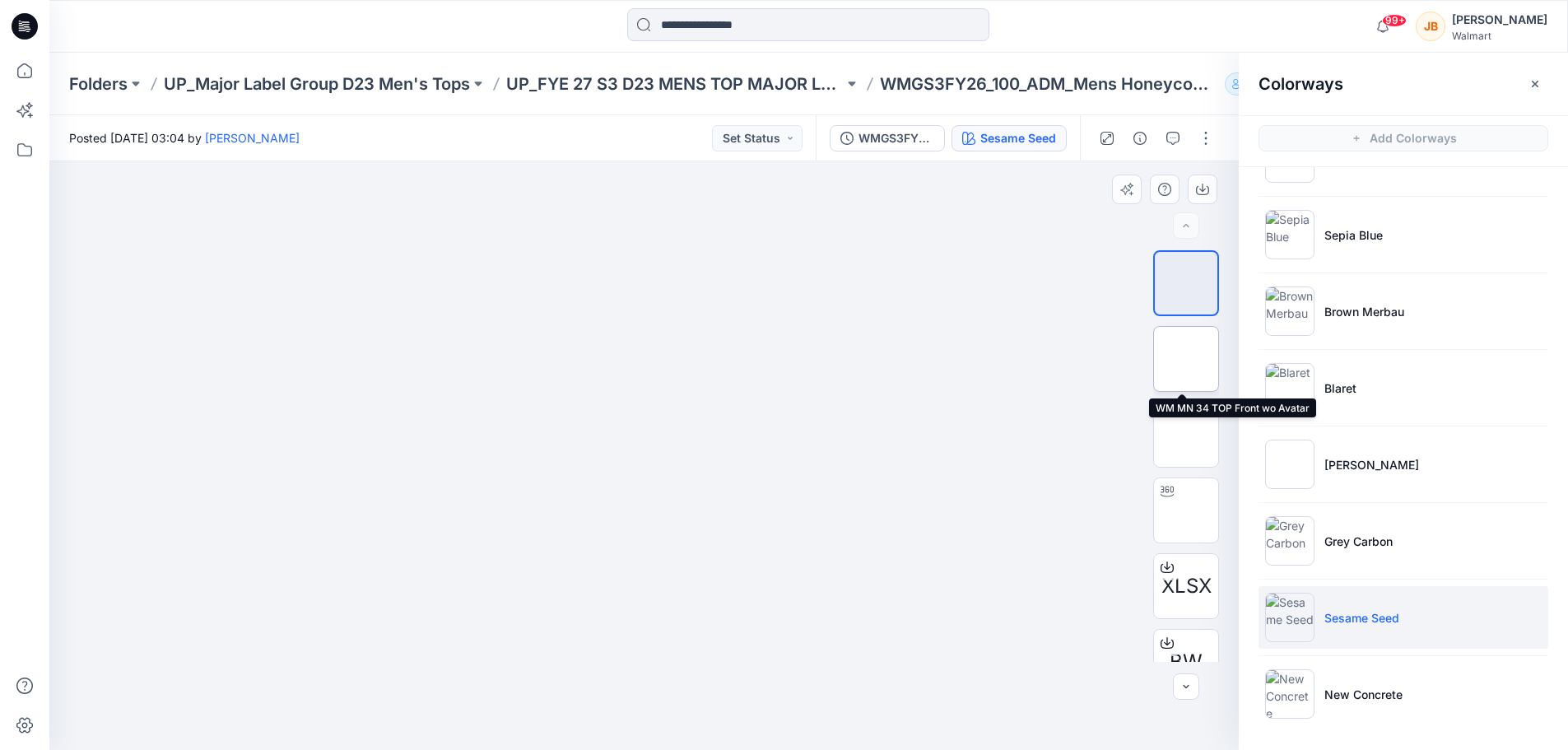
click at [1187, 359] on img at bounding box center [1187, 359] width 0 height 0
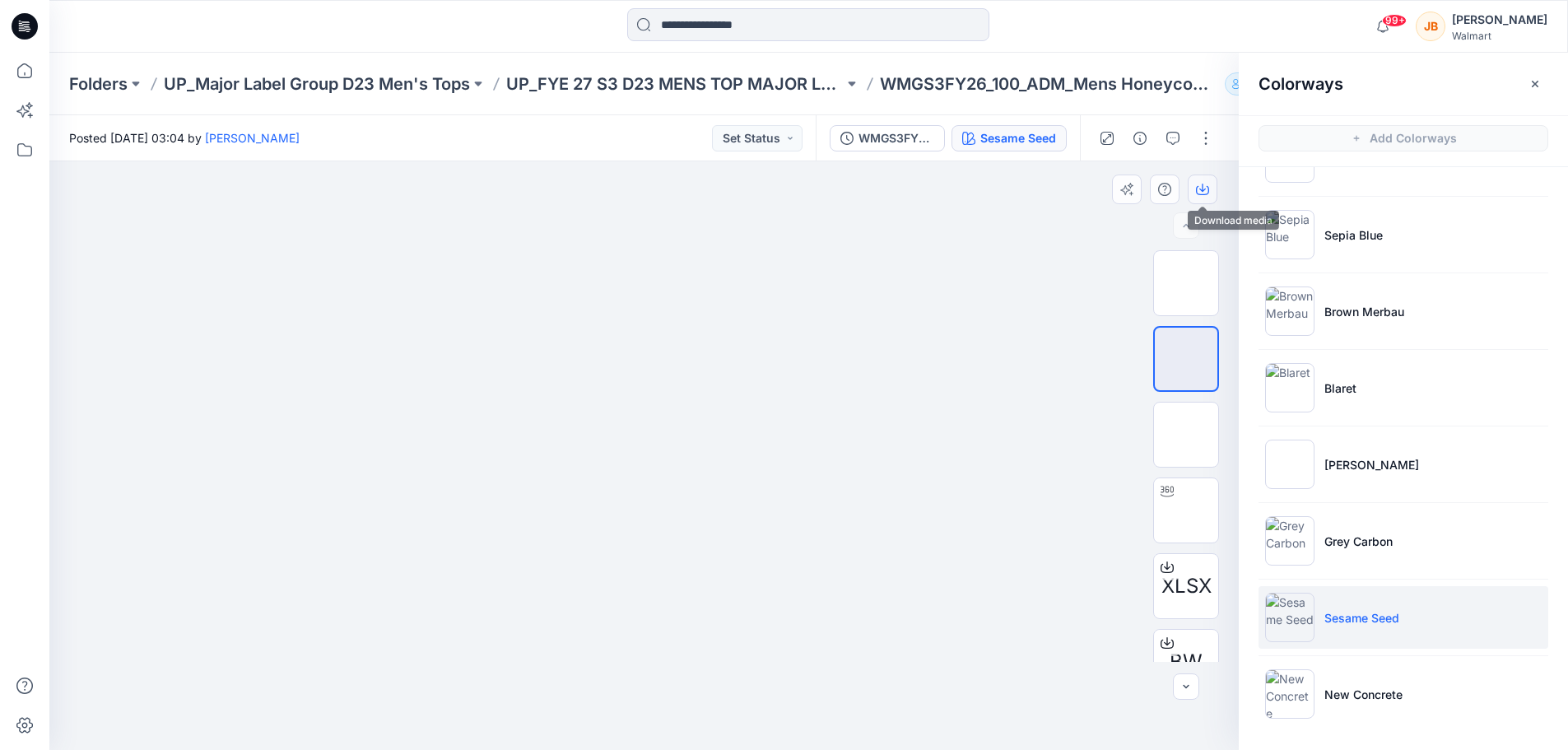
click at [1200, 188] on icon "button" at bounding box center [1202, 188] width 7 height 8
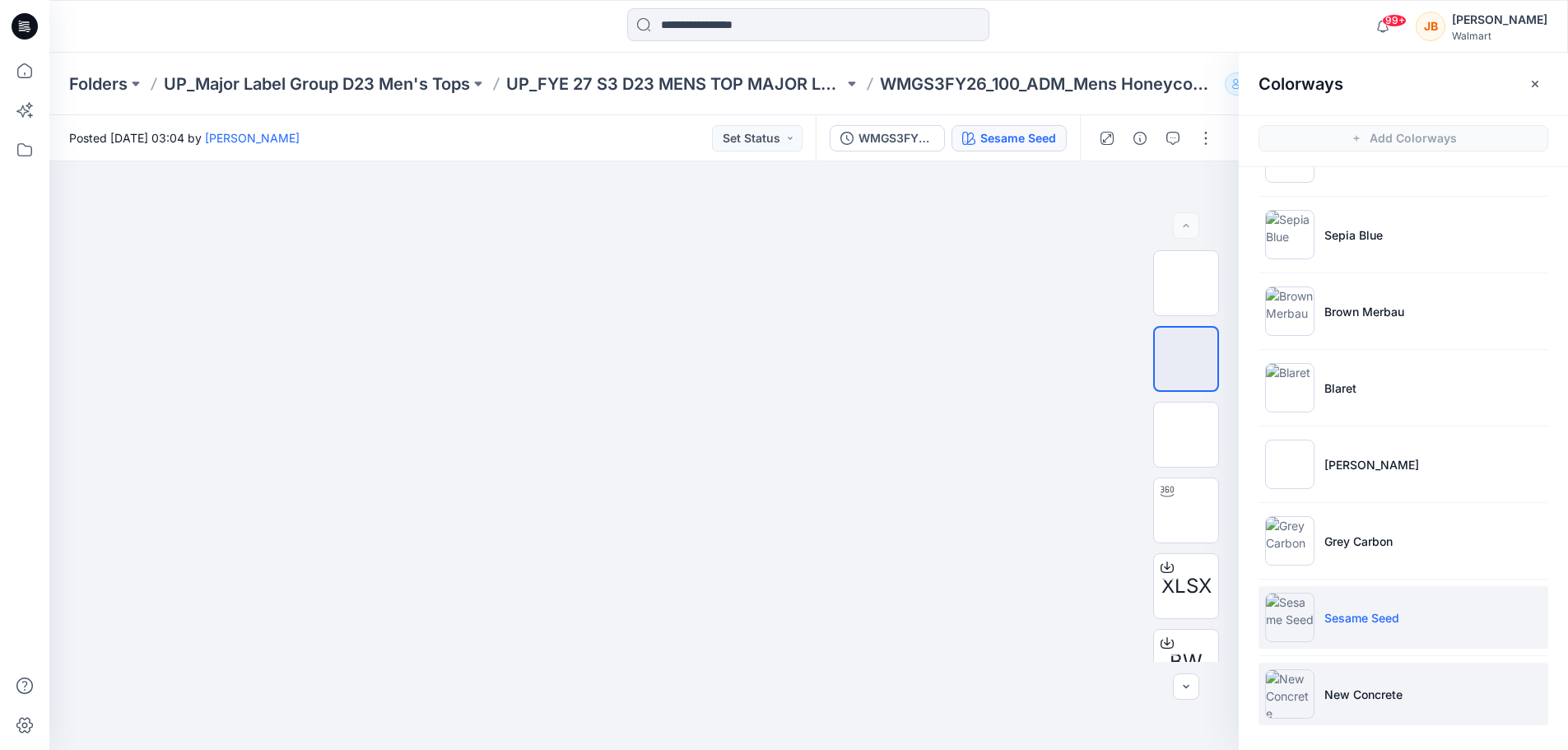
click at [1429, 681] on li "New Concrete" at bounding box center [1403, 695] width 290 height 62
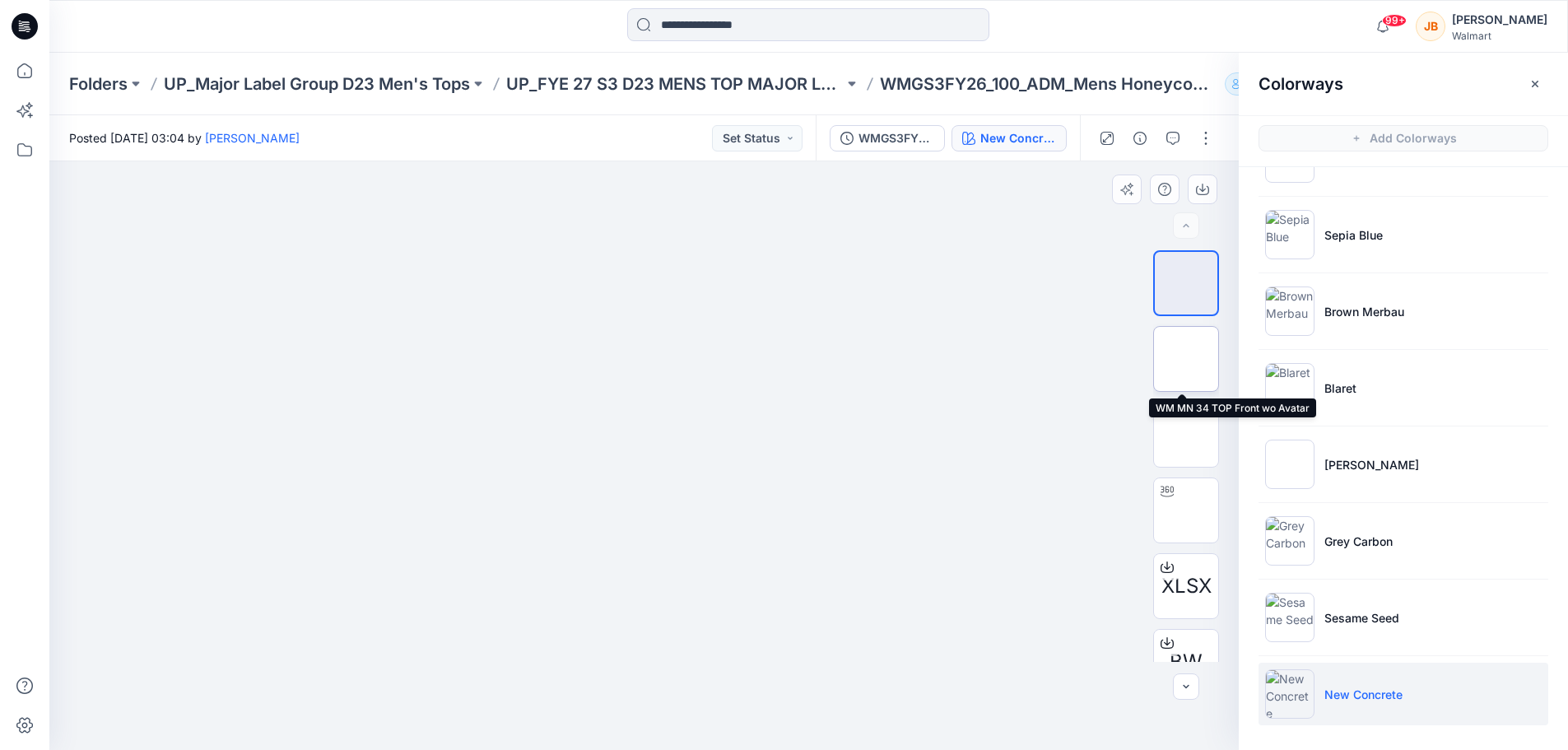
click at [1187, 359] on img at bounding box center [1187, 359] width 0 height 0
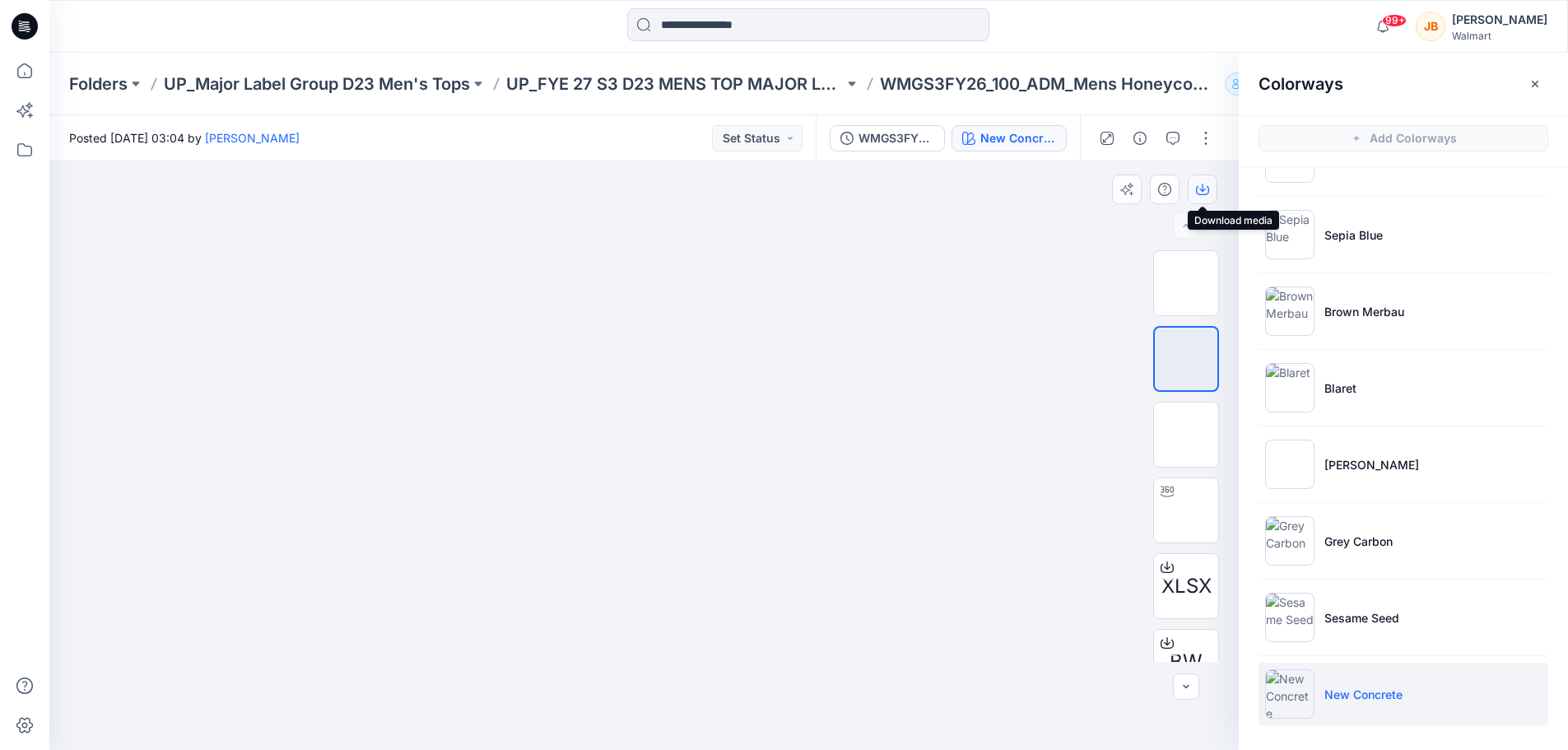
click at [1208, 183] on icon "button" at bounding box center [1202, 189] width 13 height 13
